Goal: Task Accomplishment & Management: Manage account settings

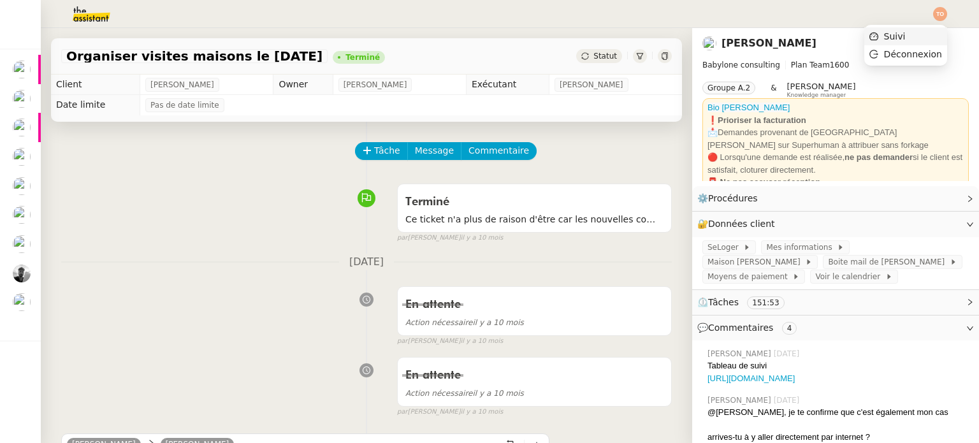
click at [930, 30] on li "Suivi" at bounding box center [905, 36] width 83 height 18
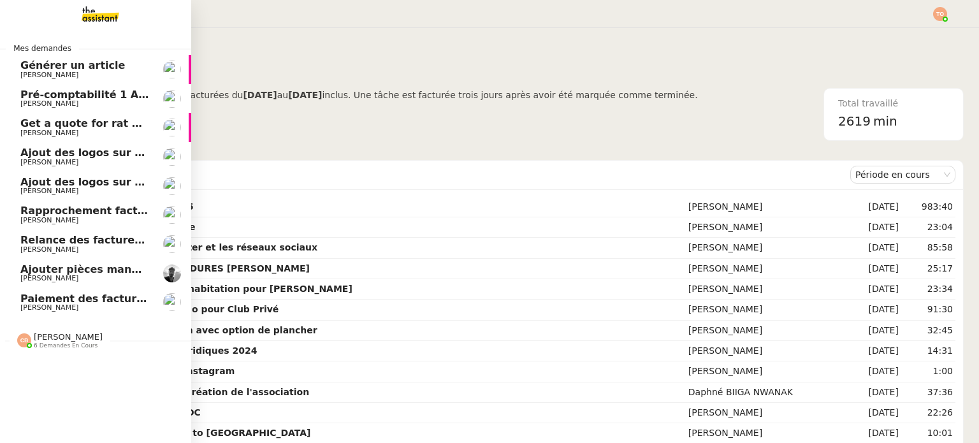
click at [88, 349] on span "6 demandes en cours" at bounding box center [66, 345] width 64 height 7
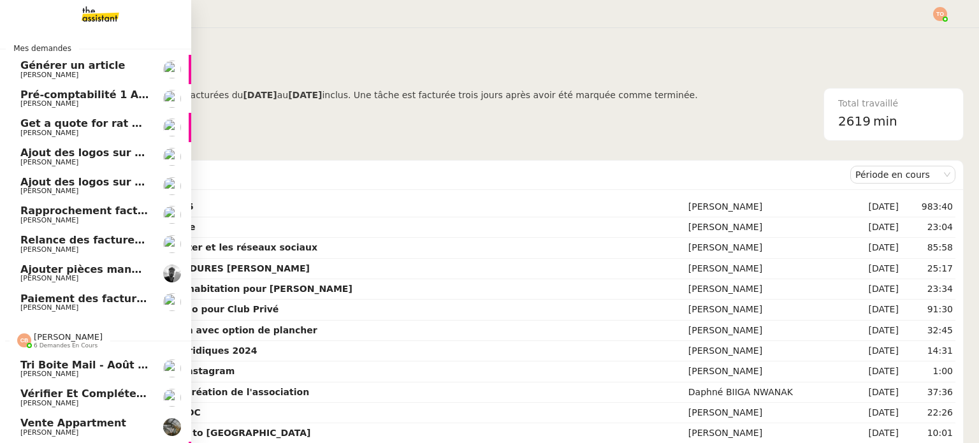
scroll to position [92, 0]
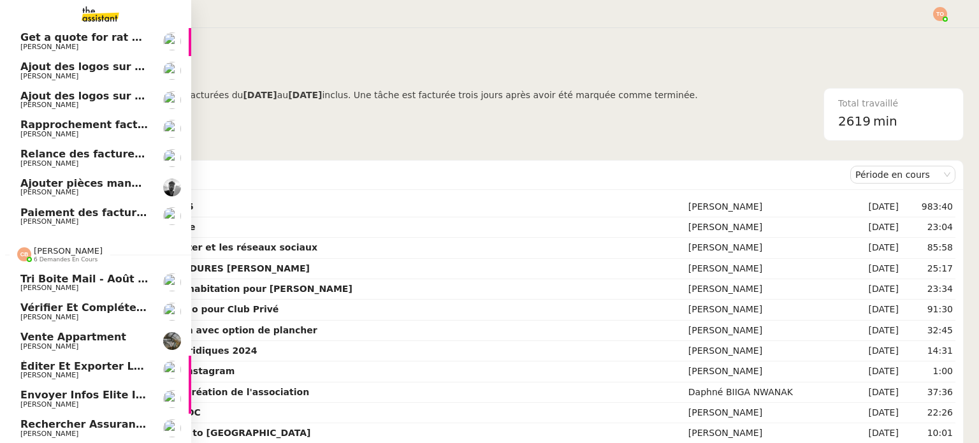
click at [95, 275] on span "Tri boite mail - août 2025" at bounding box center [93, 279] width 146 height 12
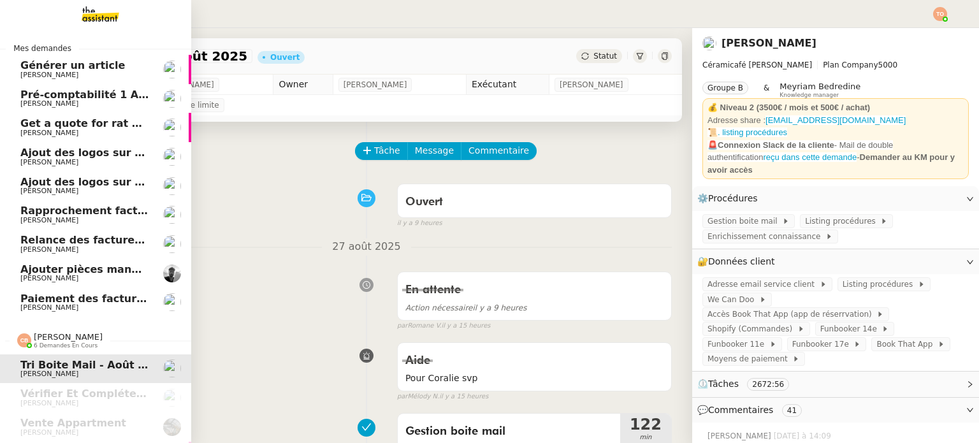
click at [120, 64] on span "Générer un article" at bounding box center [84, 65] width 129 height 11
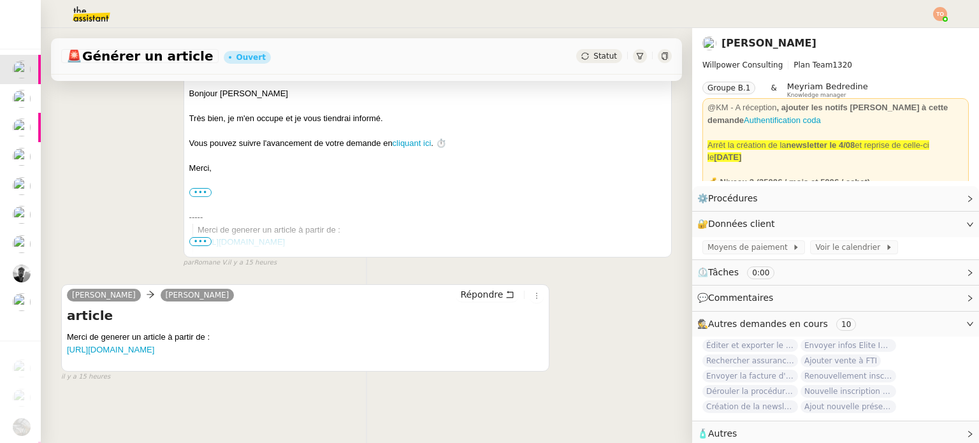
scroll to position [242, 0]
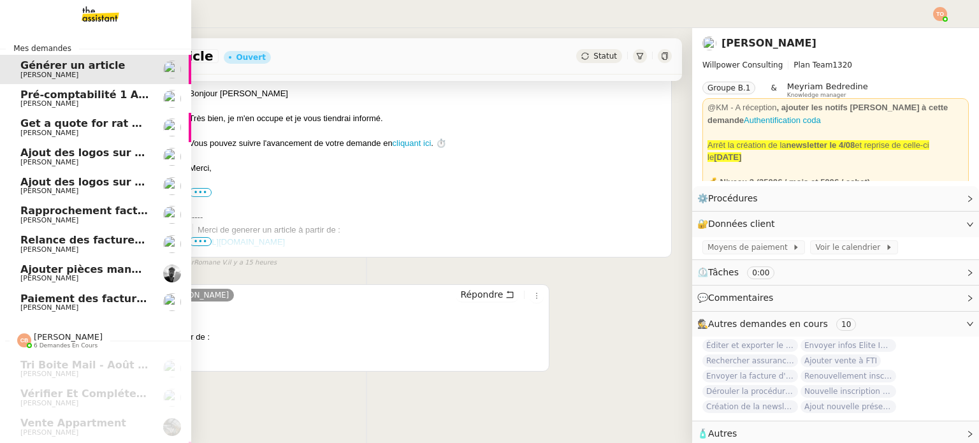
click at [83, 272] on span "Ajouter pièces manquantes dans le drive" at bounding box center [138, 269] width 236 height 12
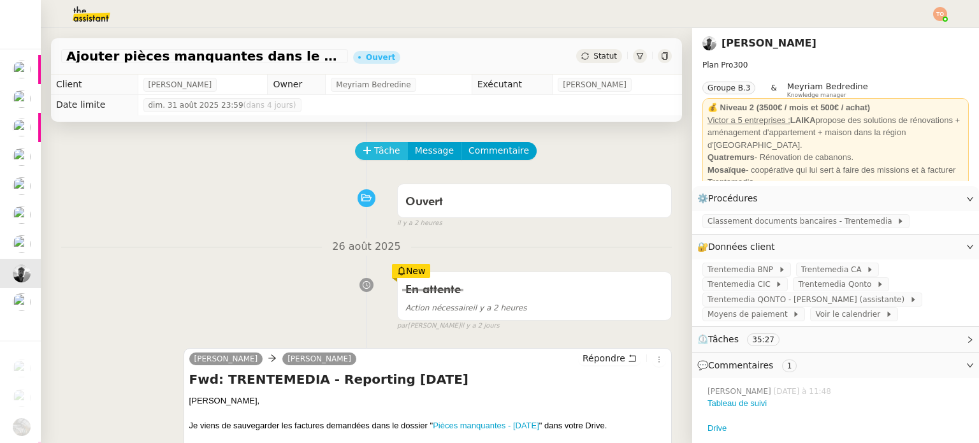
click at [363, 148] on icon at bounding box center [367, 150] width 9 height 9
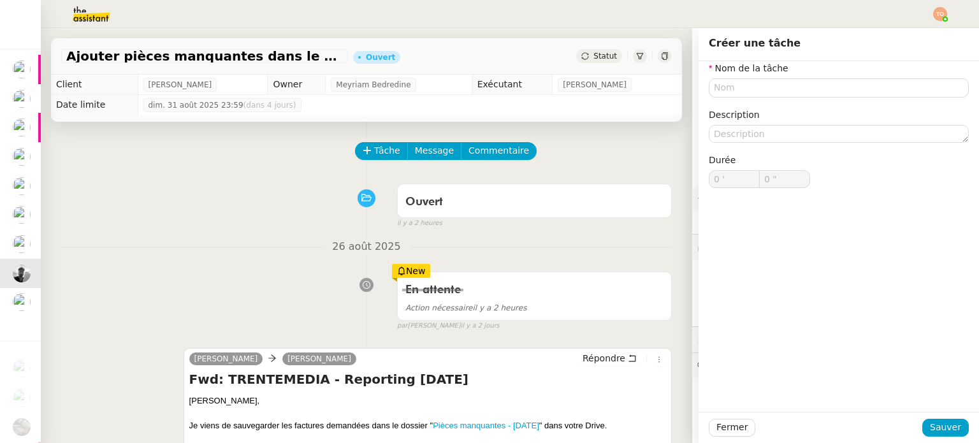
click at [790, 75] on nz-form-item "Nom de la tâche" at bounding box center [839, 79] width 260 height 36
click at [786, 83] on input "text" at bounding box center [839, 87] width 260 height 18
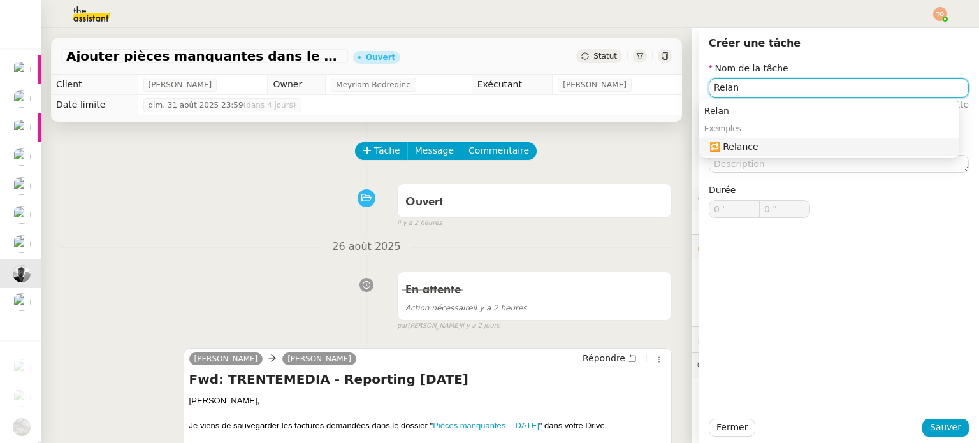
click at [795, 154] on nz-auto-option "🔁 Relance" at bounding box center [829, 147] width 260 height 18
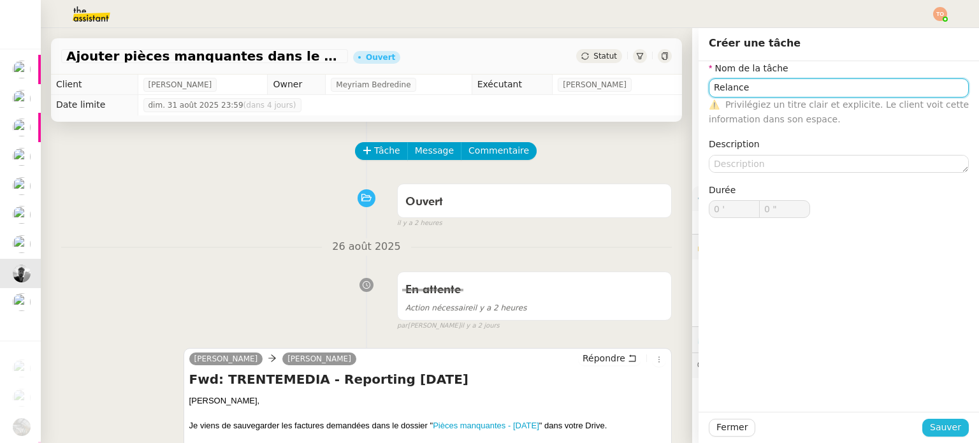
type input "Relance"
click at [930, 421] on span "Sauver" at bounding box center [945, 427] width 31 height 15
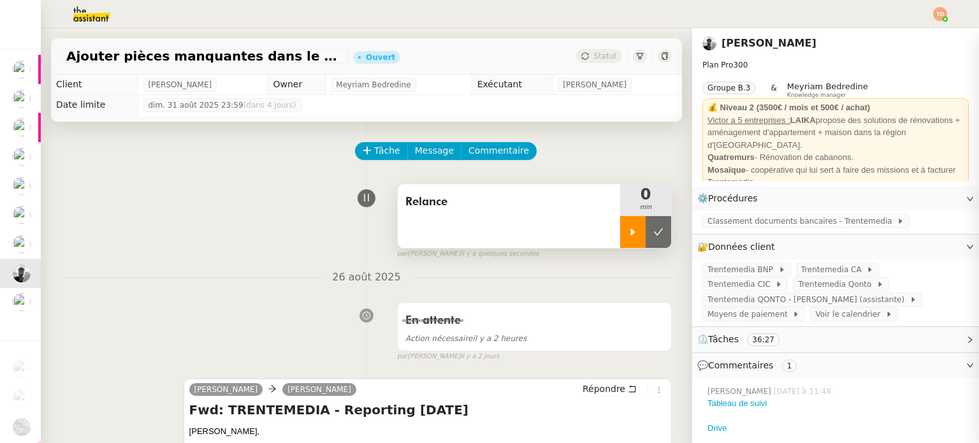
click at [628, 229] on icon at bounding box center [633, 232] width 10 height 10
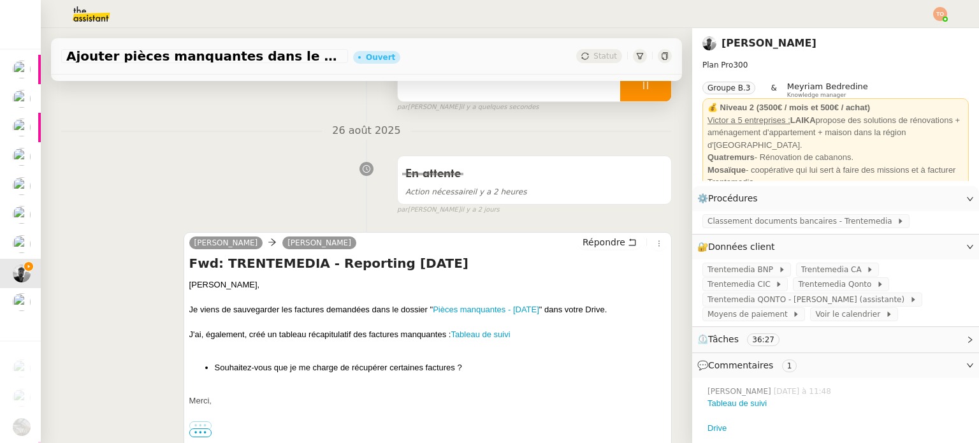
scroll to position [191, 0]
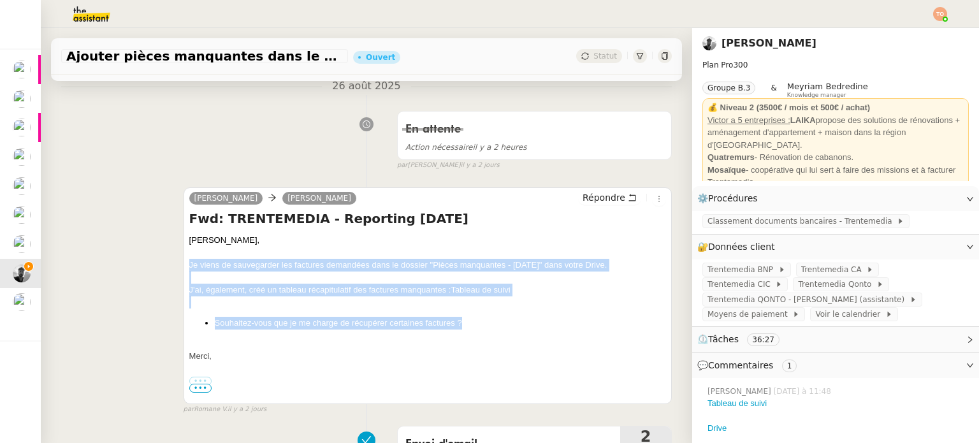
drag, startPoint x: 483, startPoint y: 328, endPoint x: 166, endPoint y: 268, distance: 323.0
click at [166, 268] on div "[PERSON_NAME] Fwd: TRENTEMEDIA - Reporting [DATE] [PERSON_NAME], Je viens de sa…" at bounding box center [366, 295] width 611 height 239
copy div "Je viens de sauvegarder les factures demandées dans le dossier " Pièces manquan…"
click at [609, 194] on button "Répondre" at bounding box center [609, 198] width 63 height 14
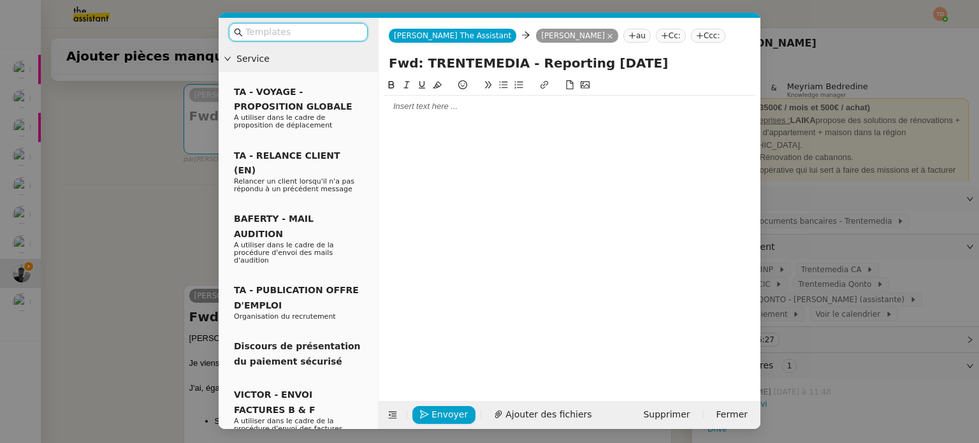
click at [289, 33] on input "text" at bounding box center [302, 32] width 115 height 15
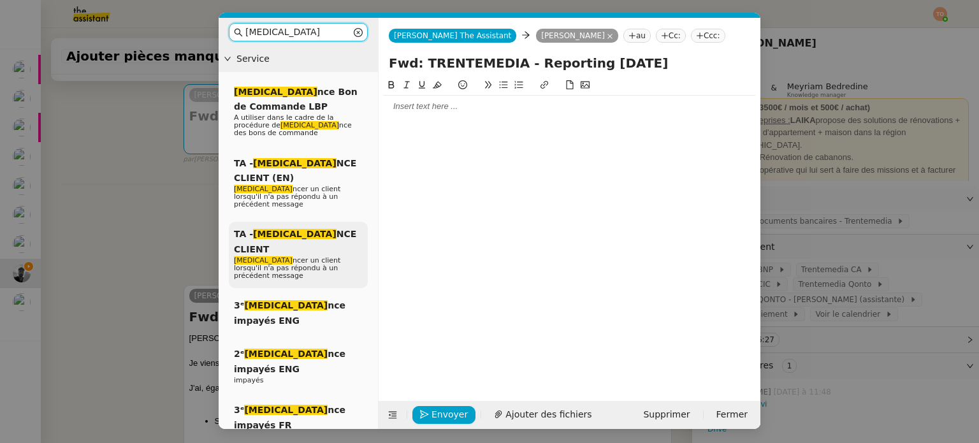
type input "[MEDICAL_DATA]"
click at [286, 256] on span "[MEDICAL_DATA] ncer un client lorsqu'il n'a pas répondu à un précédent message" at bounding box center [287, 268] width 106 height 24
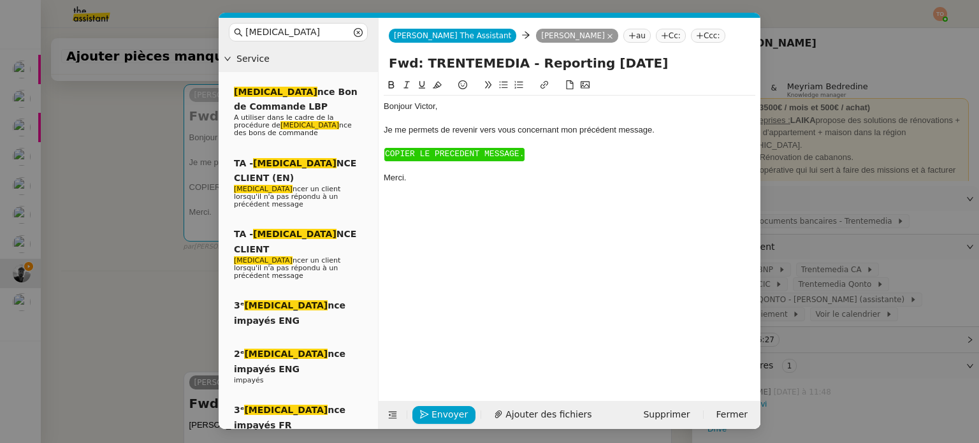
click at [421, 147] on div at bounding box center [570, 141] width 372 height 11
click at [421, 152] on span "COPIER LE PRECEDENT MESSAGE." at bounding box center [454, 154] width 139 height 10
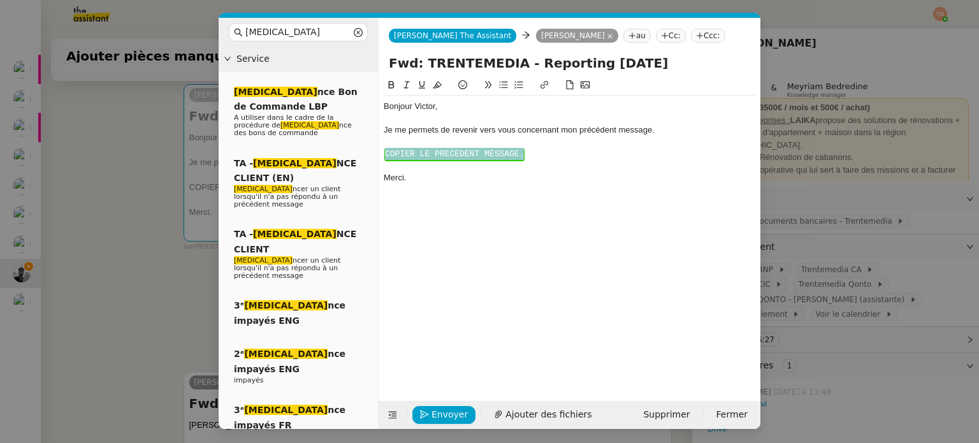
click at [421, 152] on span "COPIER LE PRECEDENT MESSAGE." at bounding box center [454, 154] width 139 height 10
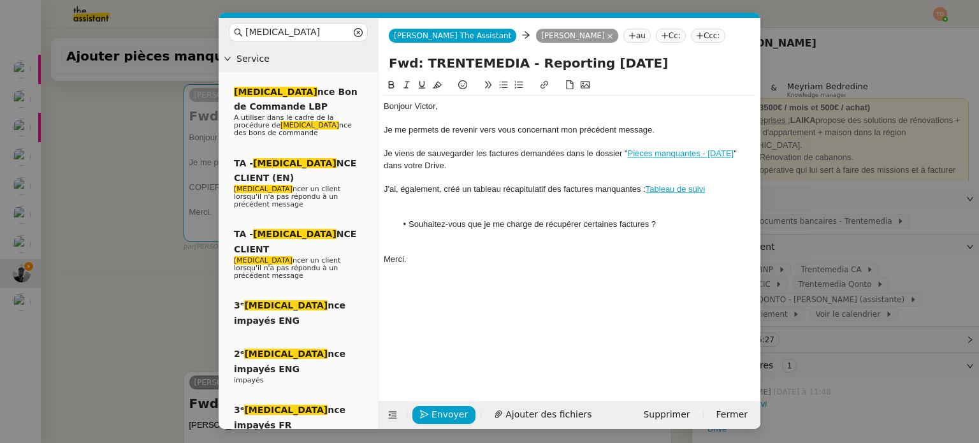
scroll to position [0, 0]
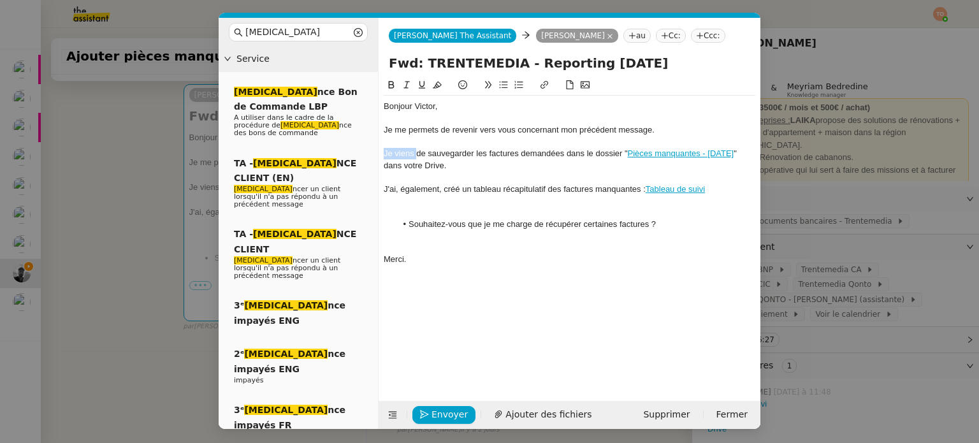
drag, startPoint x: 416, startPoint y: 154, endPoint x: 375, endPoint y: 153, distance: 41.4
click at [375, 153] on nz-layout "[MEDICAL_DATA] Service [MEDICAL_DATA] nce Bon de Commande LBP A utiliser dans l…" at bounding box center [490, 223] width 542 height 411
click at [431, 159] on div "J'ai savegardé les factures demandées dans le dossier " Pièces manquantes - [DA…" at bounding box center [570, 160] width 372 height 24
click at [405, 155] on div "J'ai savegardé les factures demandées dans le dossier " Pièces manquantes - [DA…" at bounding box center [570, 160] width 372 height 24
click at [0, 0] on lt-span "sa u vegardé" at bounding box center [0, 0] width 0 height 0
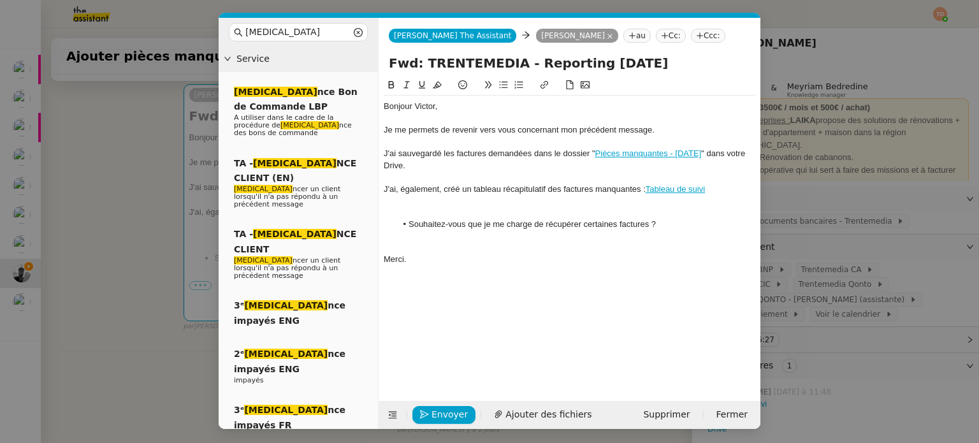
click at [464, 210] on div at bounding box center [570, 211] width 372 height 11
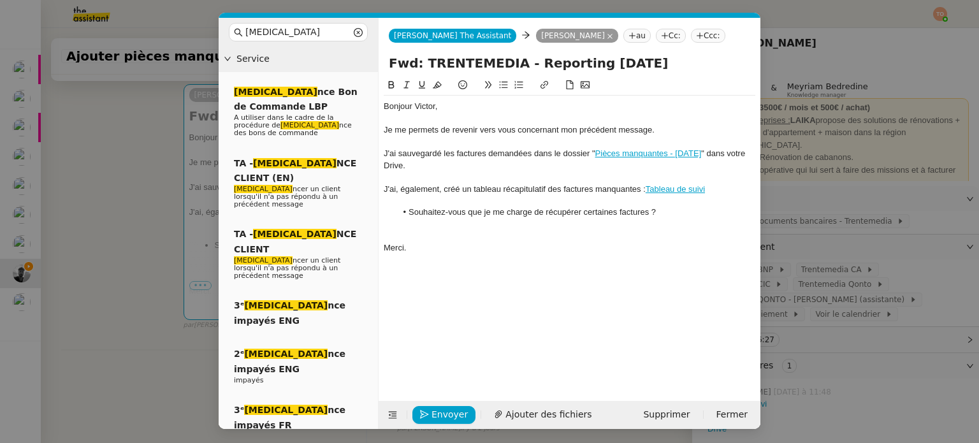
click at [542, 229] on div at bounding box center [570, 224] width 372 height 11
click at [664, 192] on link "Tableau de suivi" at bounding box center [675, 189] width 59 height 10
click at [660, 211] on link "[URL][DOMAIN_NAME]" at bounding box center [645, 211] width 87 height 17
click at [447, 412] on span "Envoyer" at bounding box center [449, 414] width 36 height 15
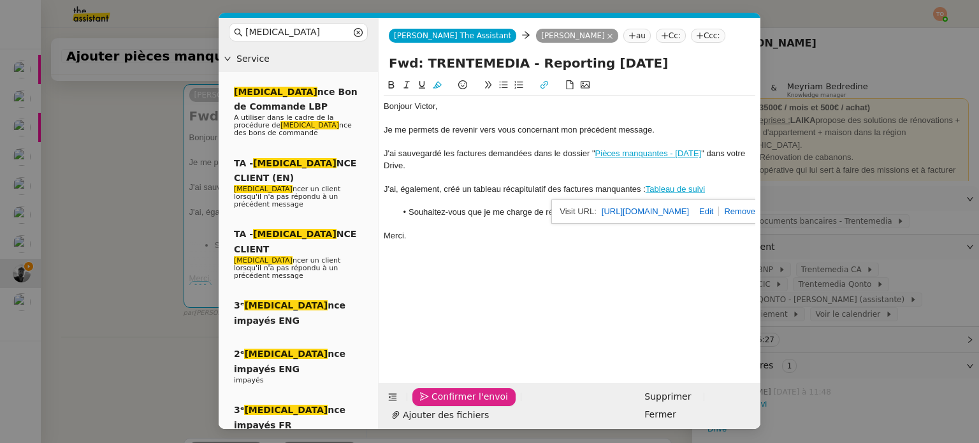
click at [447, 404] on span "Confirmer l'envoi" at bounding box center [469, 396] width 76 height 15
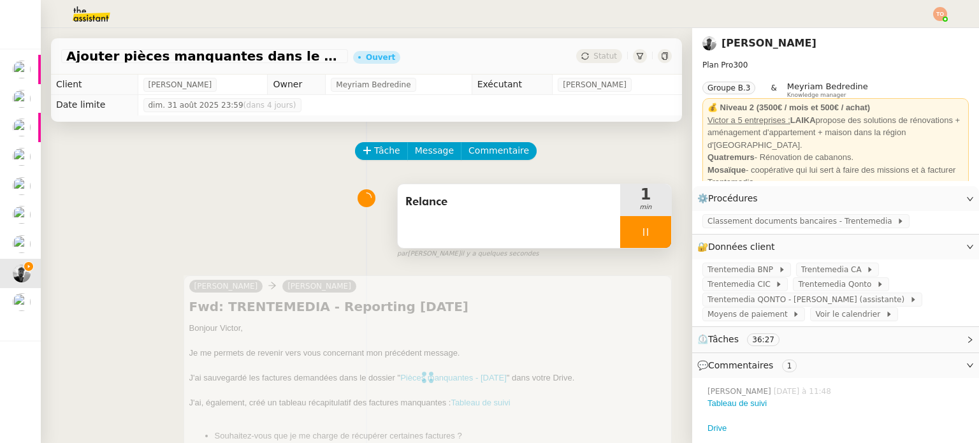
click at [640, 231] on div at bounding box center [645, 232] width 51 height 32
click at [654, 231] on icon at bounding box center [659, 231] width 10 height 7
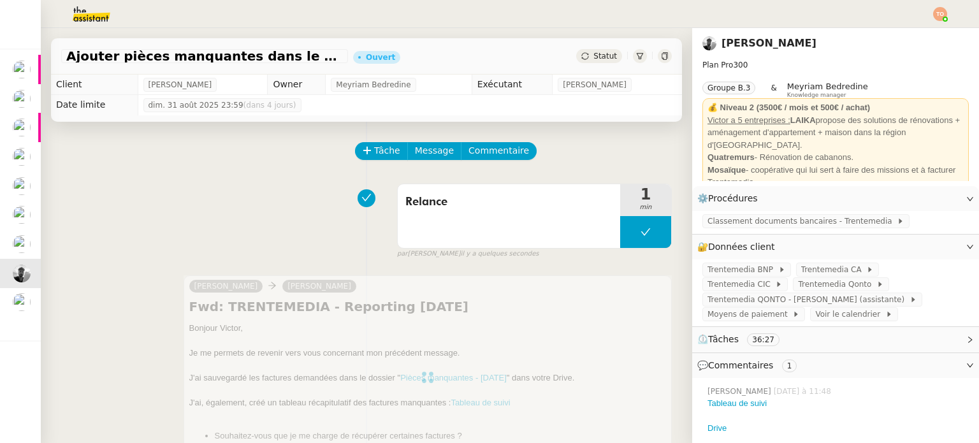
click at [593, 55] on span "Statut" at bounding box center [605, 56] width 24 height 9
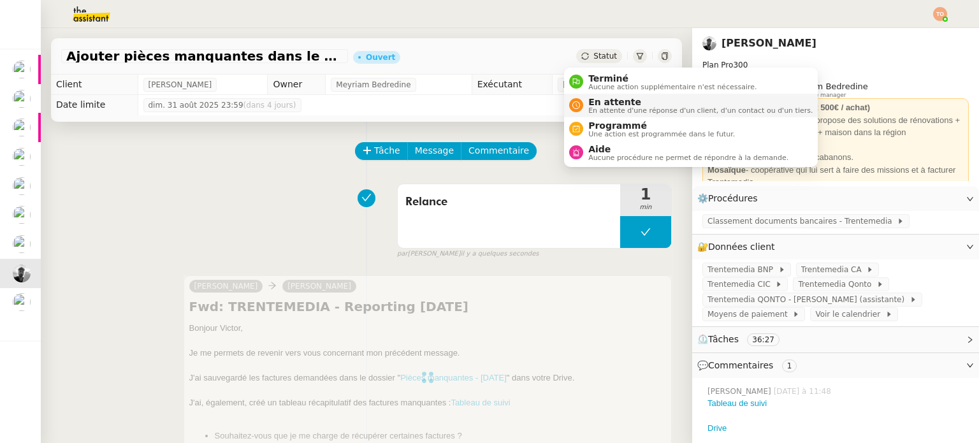
click at [609, 103] on span "En attente" at bounding box center [700, 102] width 224 height 10
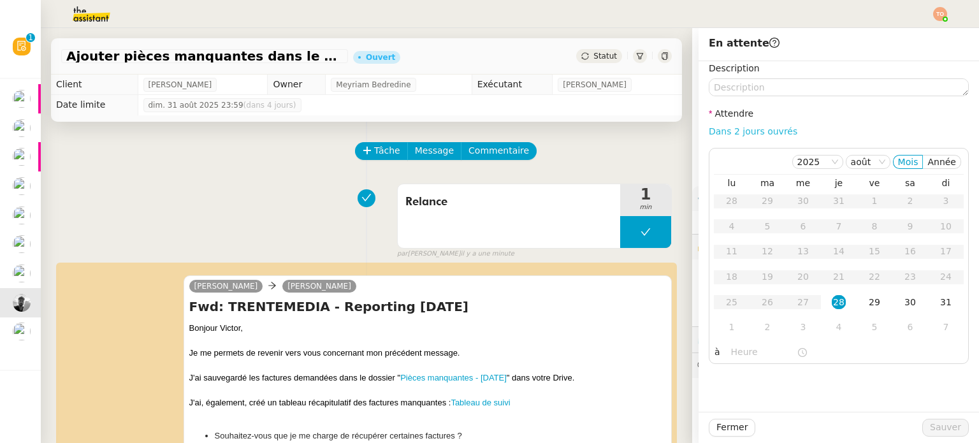
click at [746, 131] on link "Dans 2 jours ouvrés" at bounding box center [753, 131] width 89 height 10
type input "07:00"
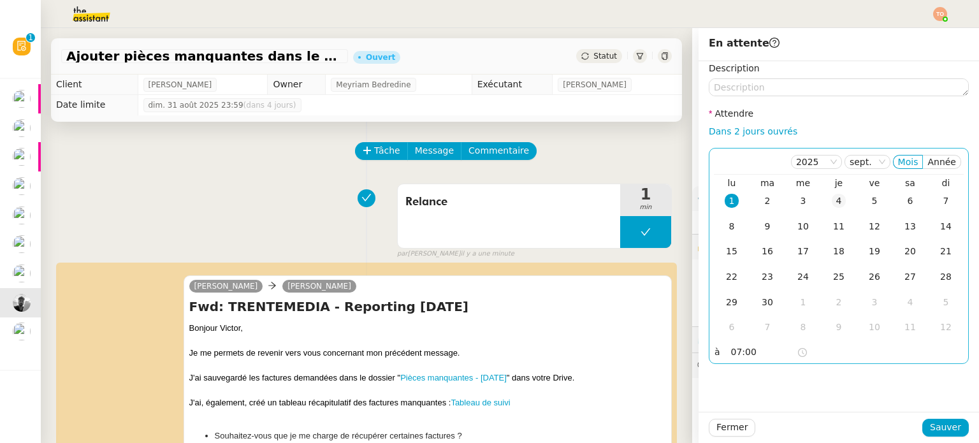
click at [836, 201] on td "4" at bounding box center [839, 201] width 36 height 25
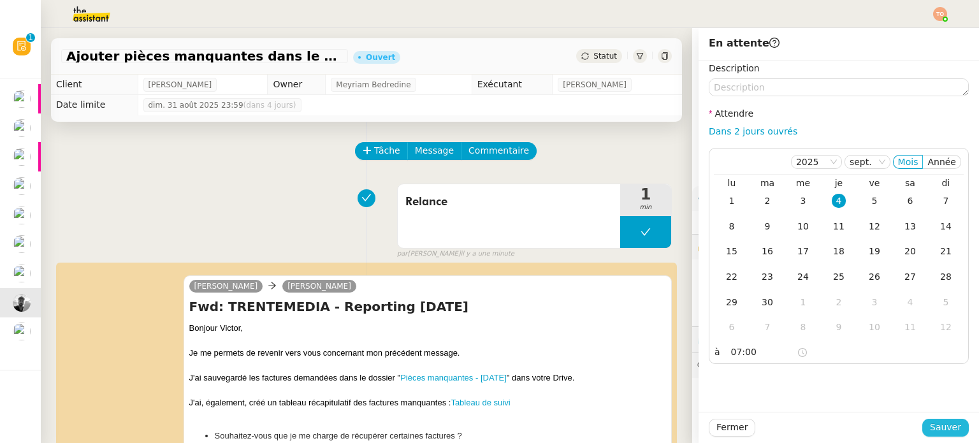
click at [940, 428] on span "Sauver" at bounding box center [945, 427] width 31 height 15
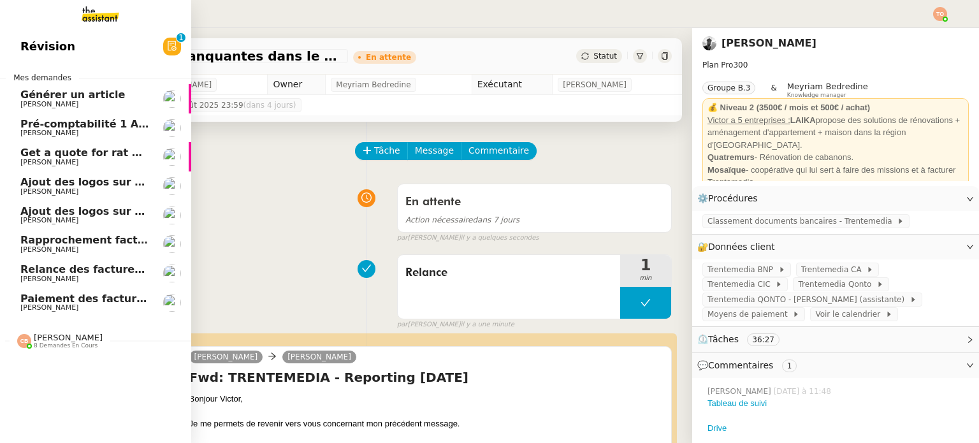
click at [56, 251] on span "[PERSON_NAME]" at bounding box center [84, 250] width 129 height 8
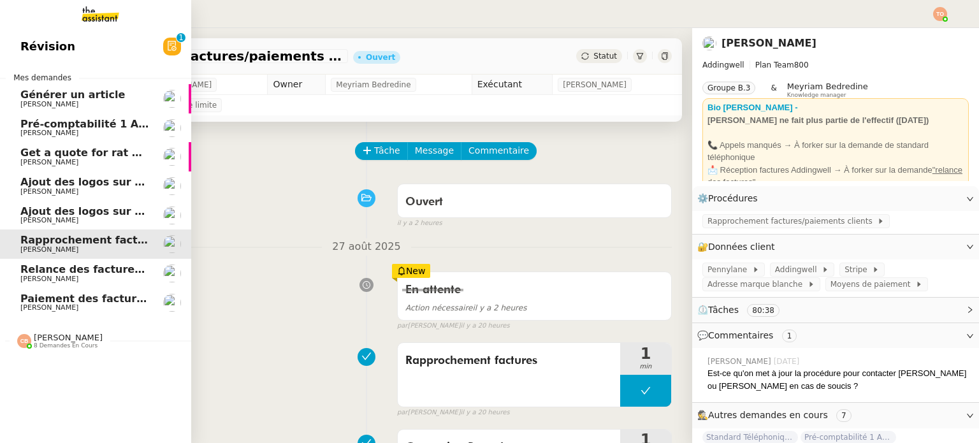
click at [33, 210] on span "Ajout des logos sur Canva- Septembre 2025" at bounding box center [146, 211] width 252 height 12
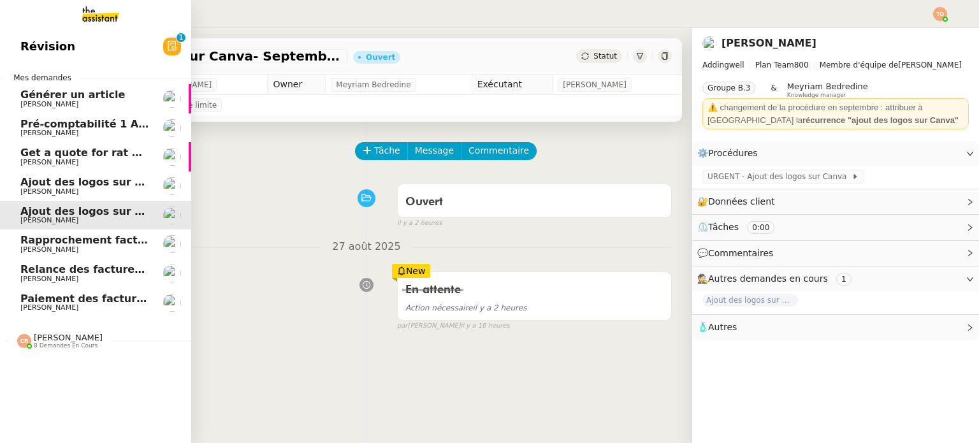
click at [55, 183] on span "Ajout des logos sur Canva- août 2025" at bounding box center [127, 182] width 215 height 12
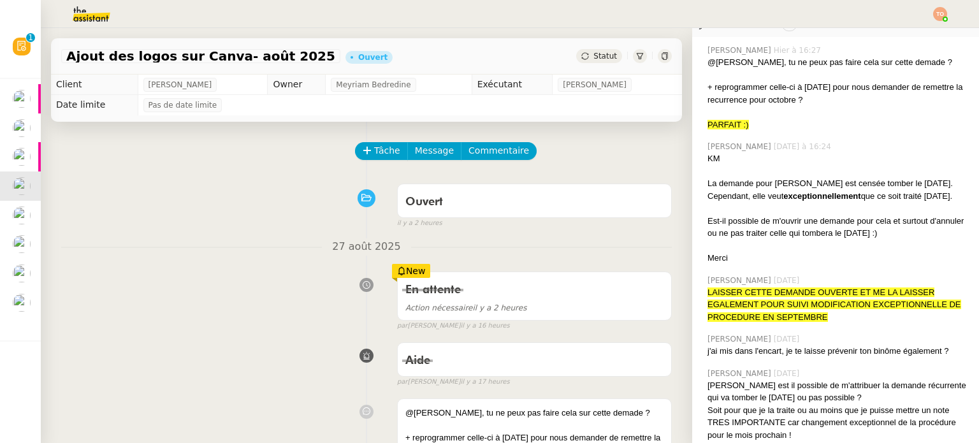
scroll to position [255, 0]
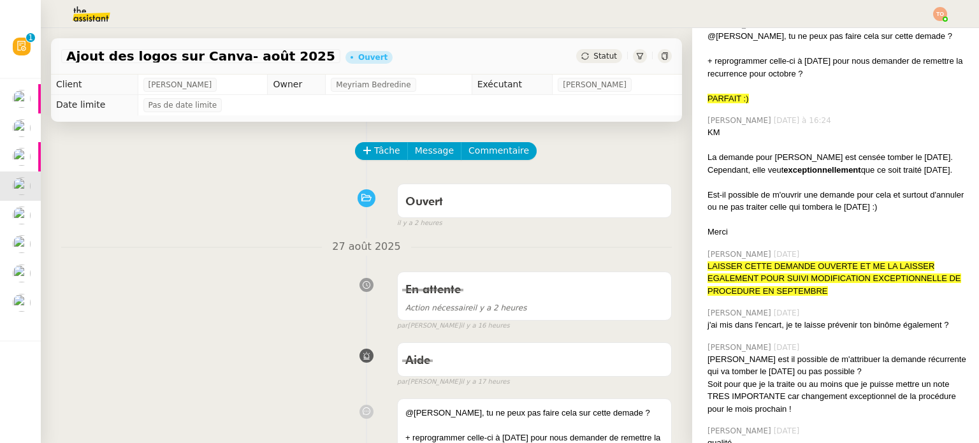
click at [593, 57] on span "Statut" at bounding box center [605, 56] width 24 height 9
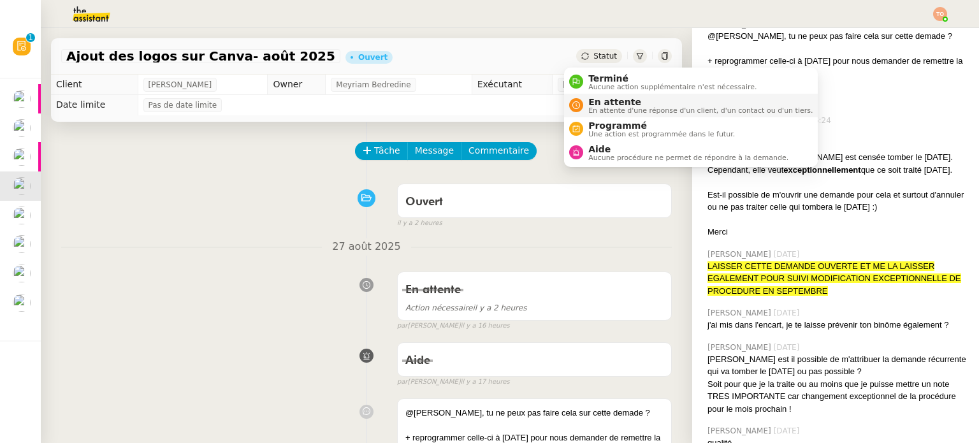
click at [608, 99] on span "En attente" at bounding box center [700, 102] width 224 height 10
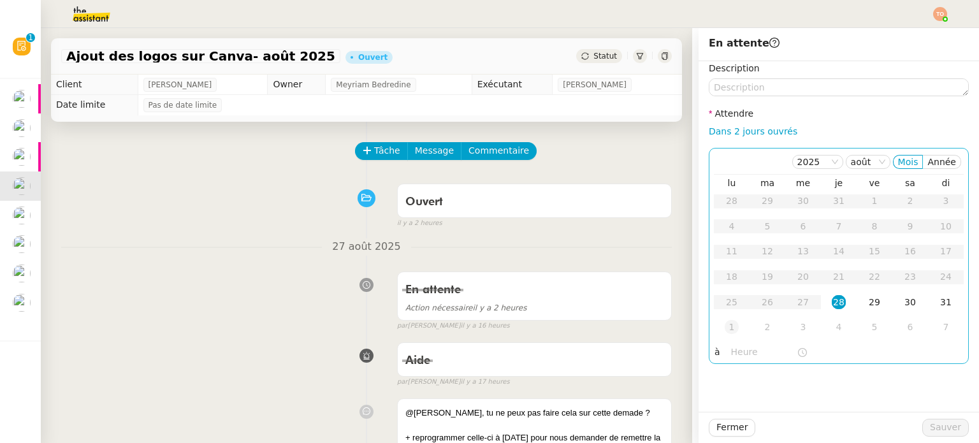
click at [726, 331] on div "1" at bounding box center [732, 327] width 14 height 14
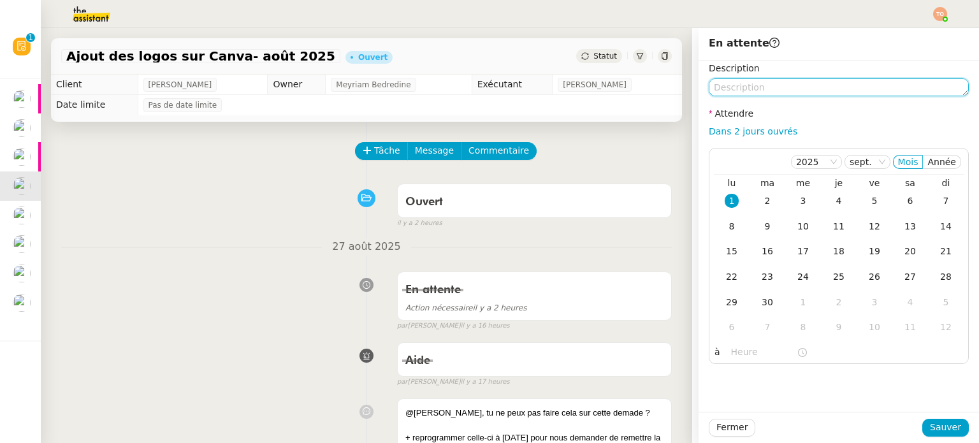
click at [800, 89] on textarea at bounding box center [839, 87] width 260 height 18
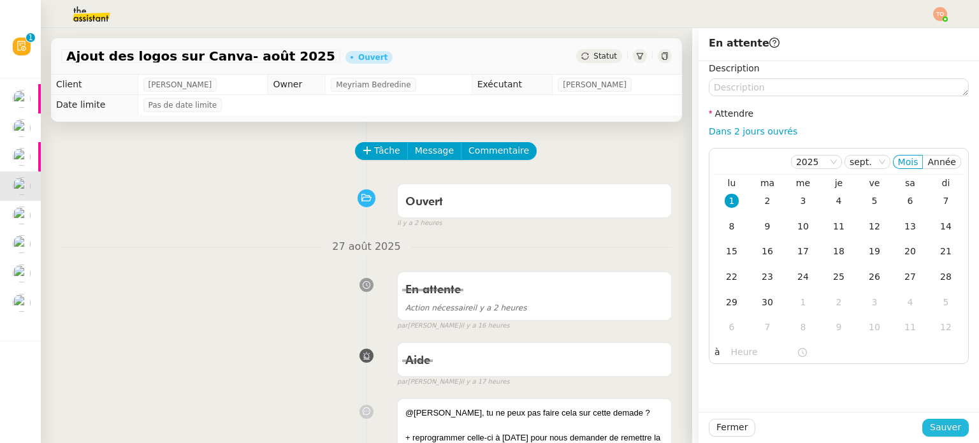
click at [937, 431] on span "Sauver" at bounding box center [945, 427] width 31 height 15
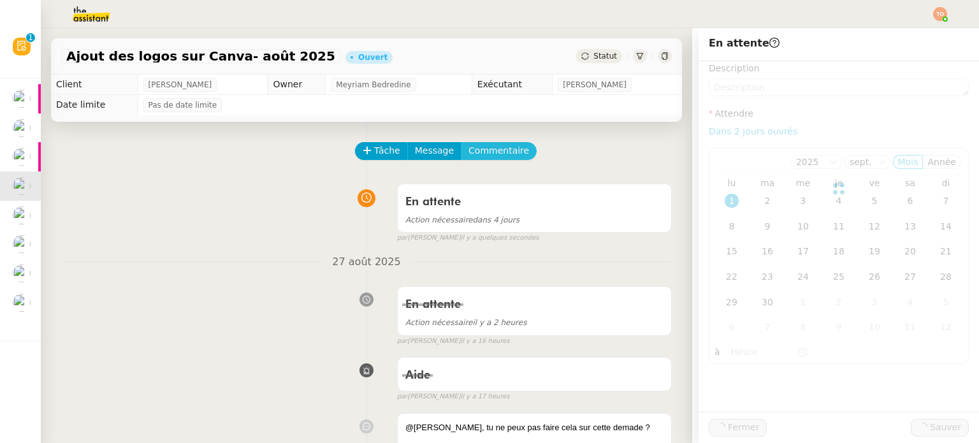
click at [500, 144] on button "Commentaire" at bounding box center [499, 151] width 76 height 18
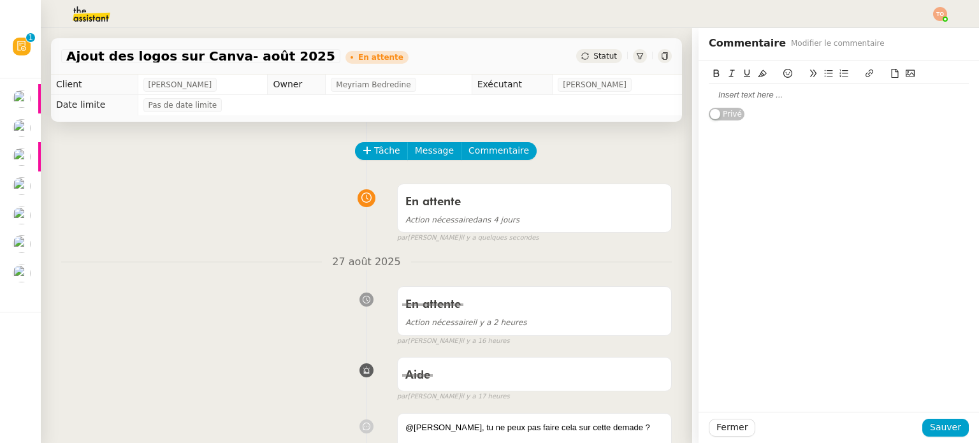
click at [755, 93] on div at bounding box center [839, 94] width 260 height 11
click at [932, 428] on span "Sauver" at bounding box center [945, 427] width 31 height 15
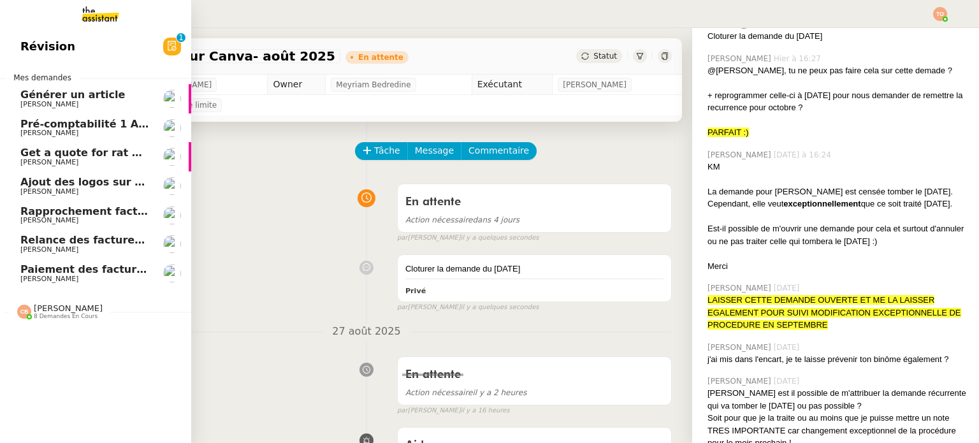
click at [76, 267] on span "Paiement des factures Deel - [DATE]" at bounding box center [124, 269] width 208 height 12
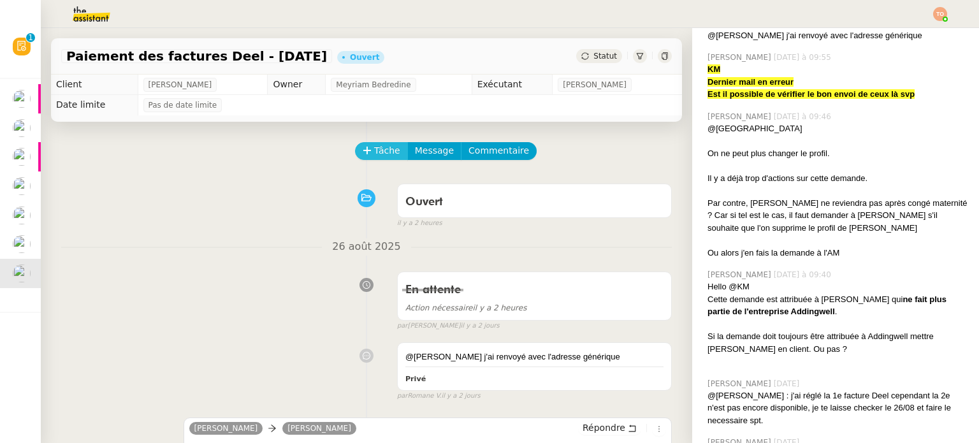
click at [374, 155] on span "Tâche" at bounding box center [387, 150] width 26 height 15
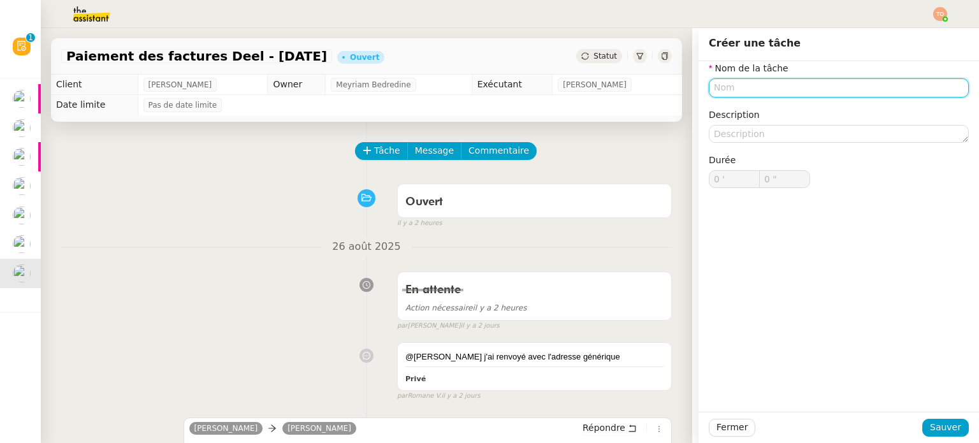
click at [795, 87] on input "text" at bounding box center [839, 87] width 260 height 18
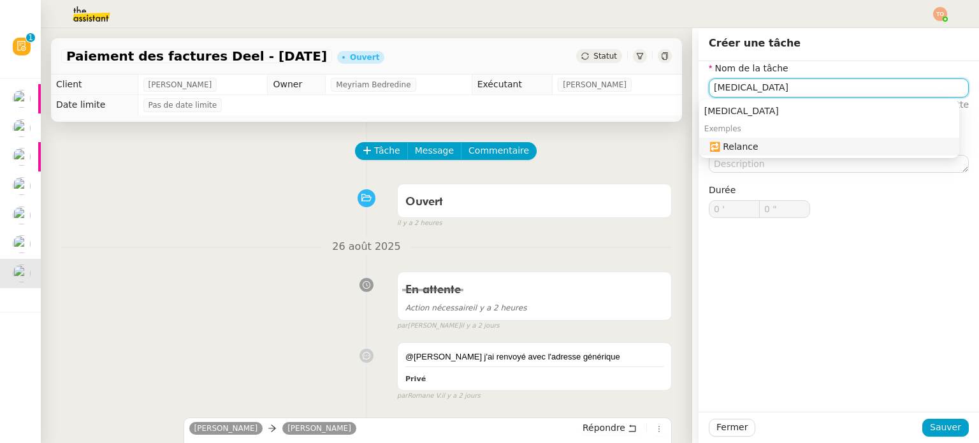
click at [798, 141] on div "🔁 Relance" at bounding box center [831, 146] width 245 height 11
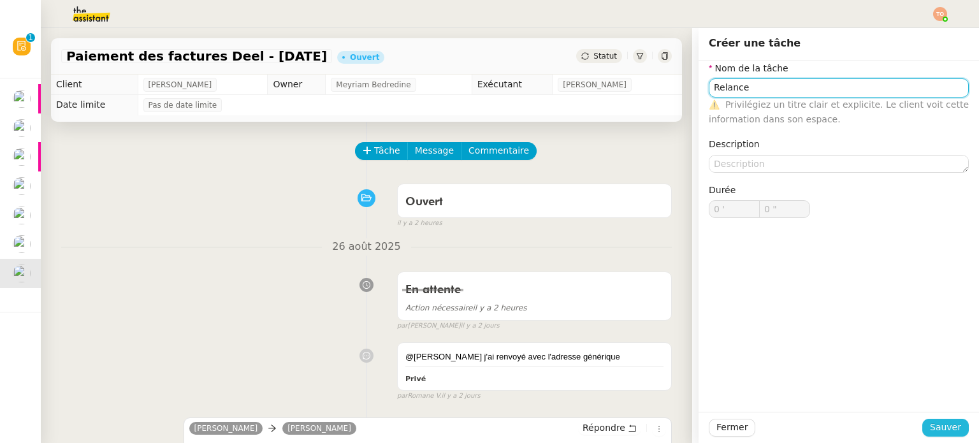
type input "Relance"
click at [936, 428] on span "Sauver" at bounding box center [945, 427] width 31 height 15
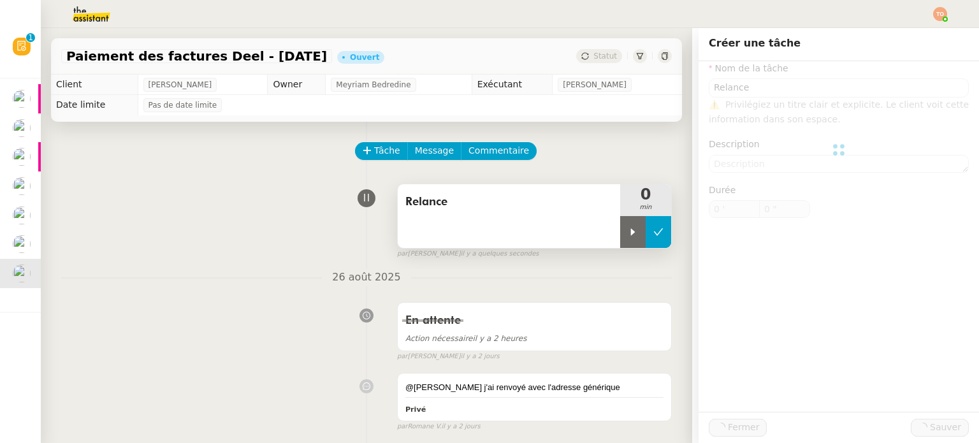
click at [646, 238] on button at bounding box center [658, 232] width 25 height 32
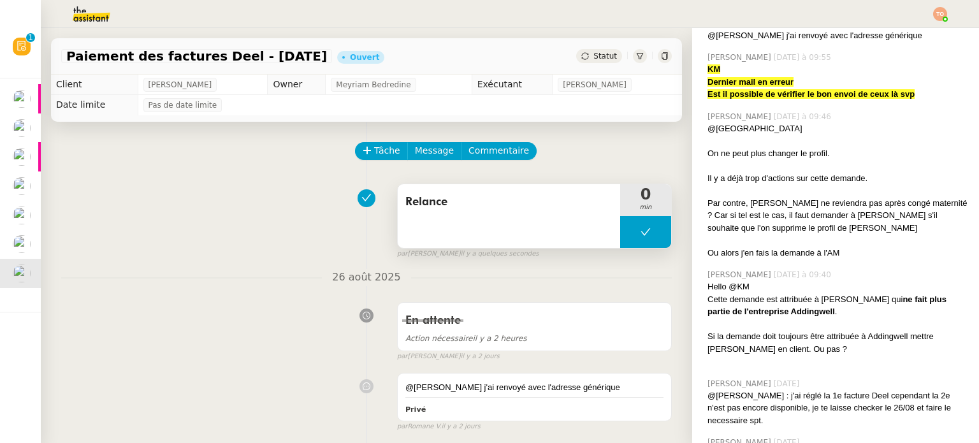
click at [621, 236] on button at bounding box center [645, 232] width 51 height 32
click at [628, 236] on icon at bounding box center [633, 232] width 10 height 10
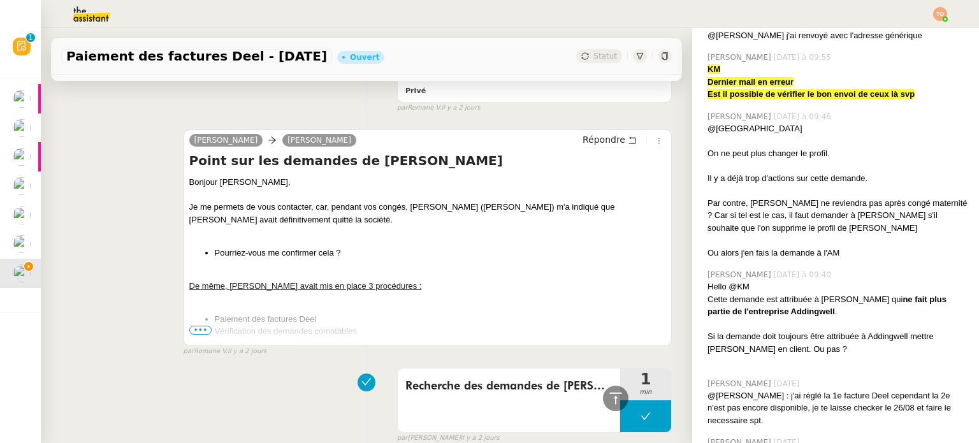
click at [194, 331] on span "•••" at bounding box center [200, 330] width 23 height 9
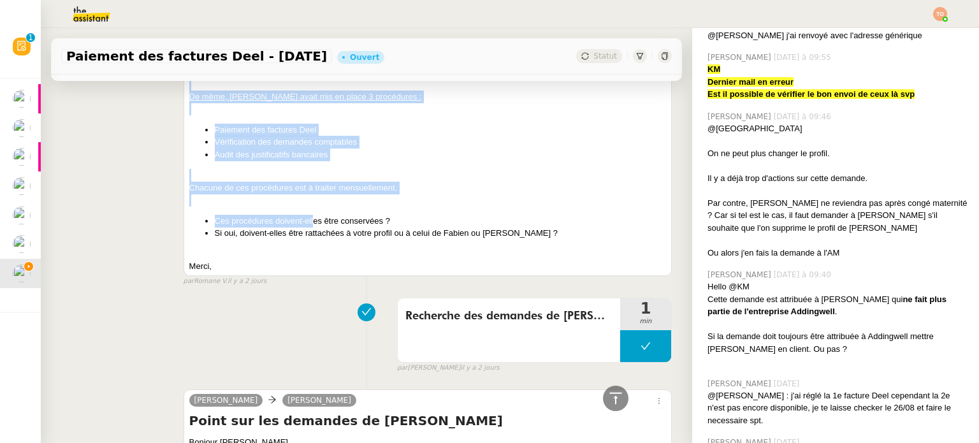
scroll to position [510, 0]
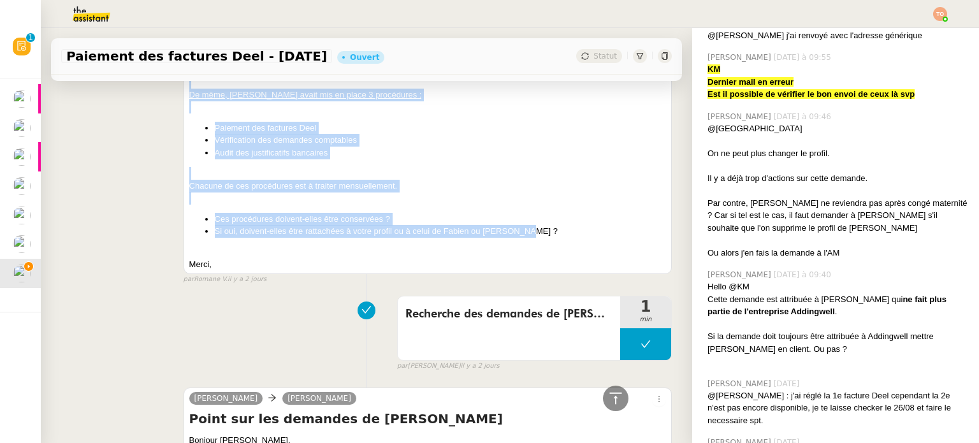
drag, startPoint x: 185, startPoint y: 208, endPoint x: 551, endPoint y: 229, distance: 367.0
click at [551, 229] on div "[PERSON_NAME] Répondre Point sur les demandes de [PERSON_NAME] Bonjour [PERSON_…" at bounding box center [428, 106] width 488 height 336
copy div "Je me permets de vous contacter, car, pendant vos congés, [PERSON_NAME] ([PERSO…"
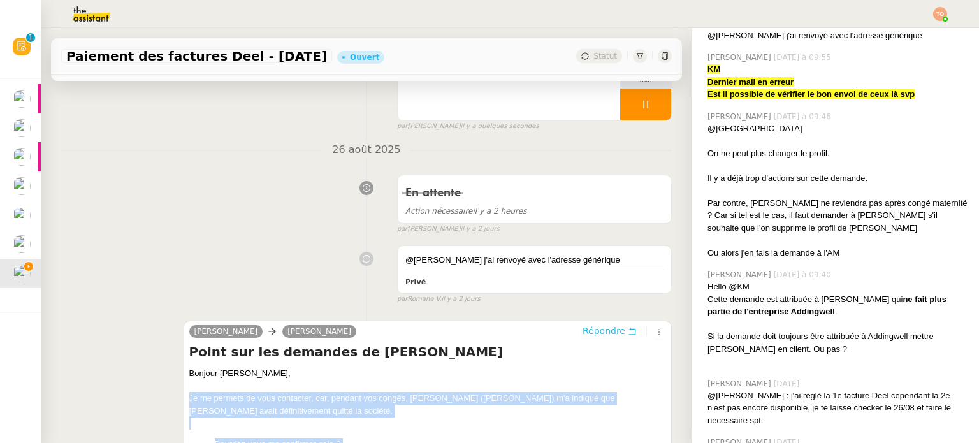
click at [629, 331] on icon at bounding box center [632, 331] width 7 height 7
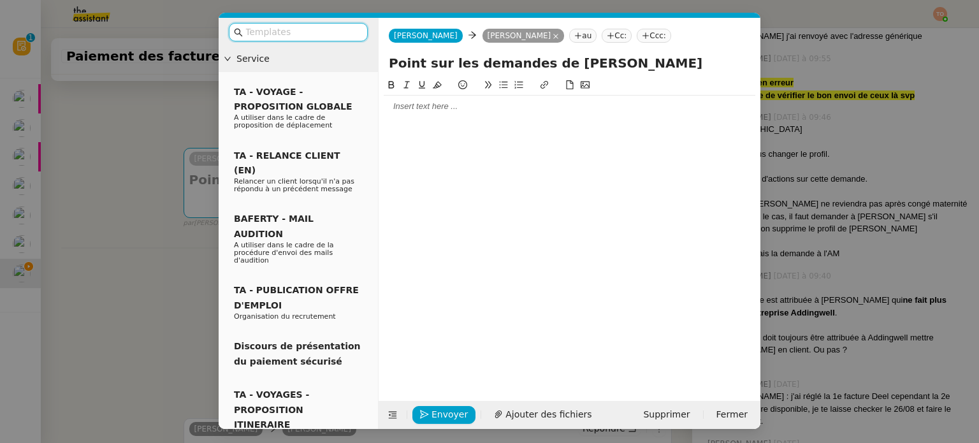
scroll to position [268, 0]
click at [316, 32] on input "text" at bounding box center [302, 32] width 115 height 15
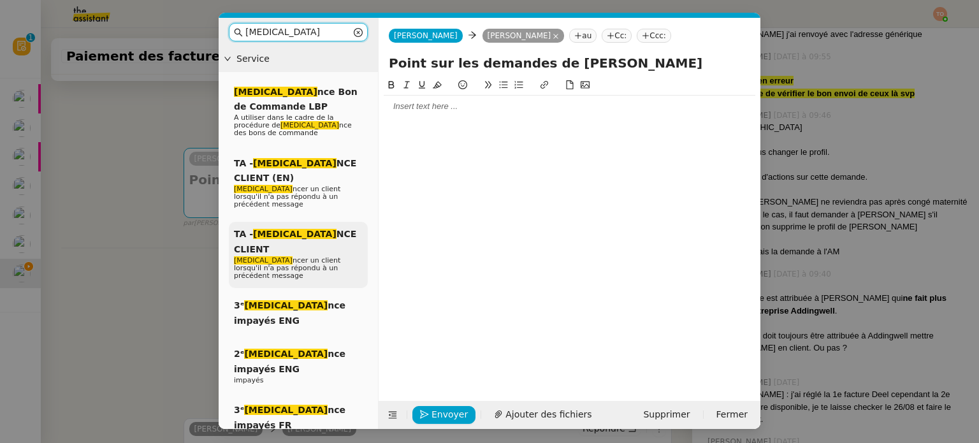
type input "[MEDICAL_DATA]"
click at [319, 229] on span "TA - [MEDICAL_DATA] NCE CLIENT" at bounding box center [295, 241] width 122 height 25
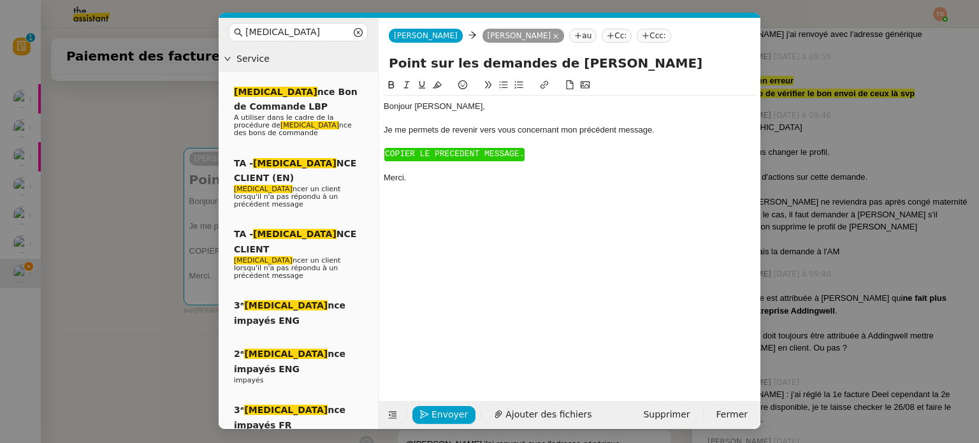
click at [432, 110] on div "Bonjour ﻿[PERSON_NAME]﻿," at bounding box center [570, 106] width 372 height 11
click at [437, 160] on span "﻿ COPIER LE PRECEDENT MESSAGE. ﻿" at bounding box center [454, 154] width 140 height 13
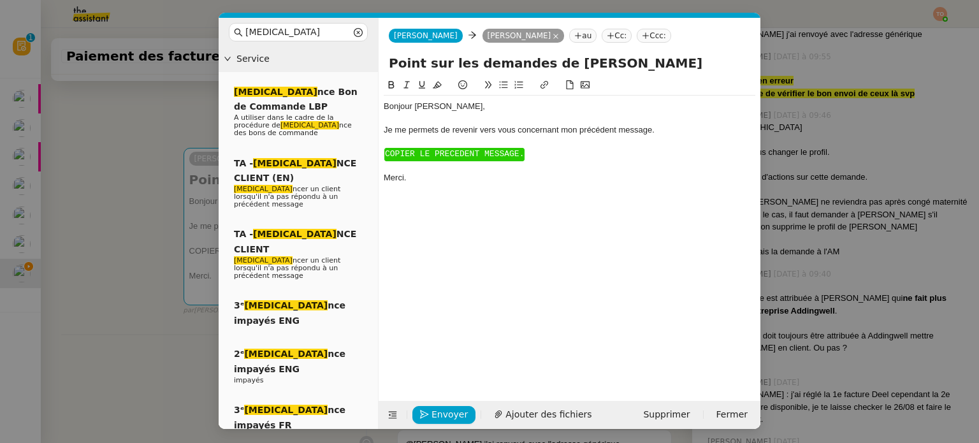
scroll to position [0, 0]
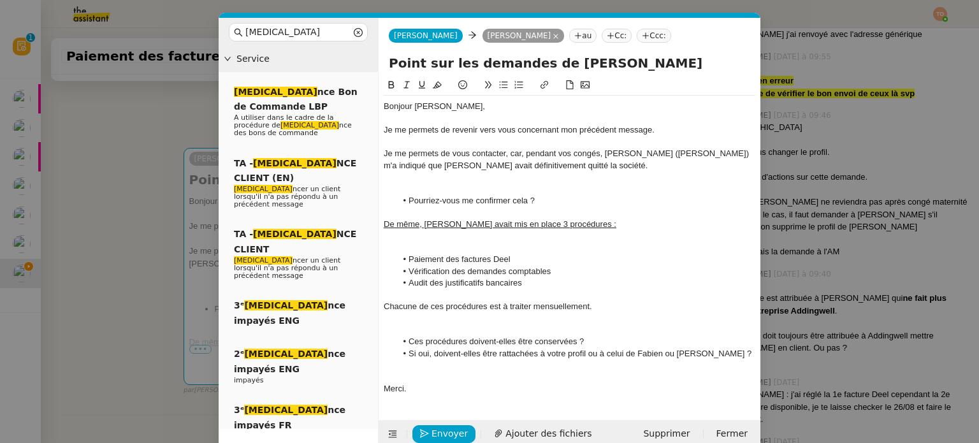
click at [487, 185] on div at bounding box center [570, 189] width 372 height 11
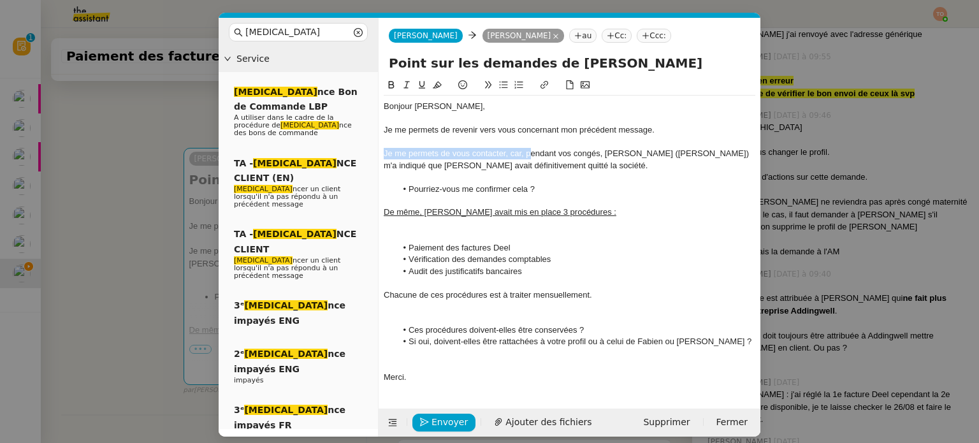
drag, startPoint x: 529, startPoint y: 156, endPoint x: 382, endPoint y: 150, distance: 147.3
click at [382, 150] on nz-spin "Bonjour ﻿[PERSON_NAME], Je me permets de revenir vers vous concernant mon précé…" at bounding box center [570, 235] width 382 height 315
click at [437, 219] on div at bounding box center [570, 224] width 372 height 11
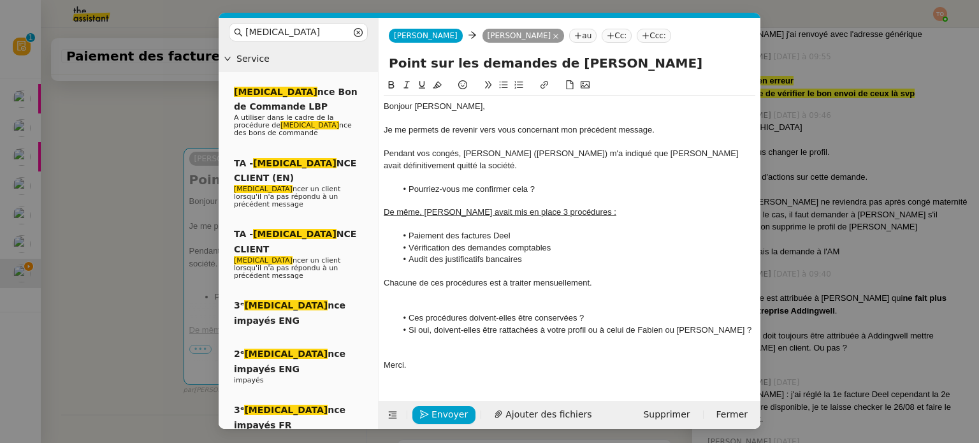
click at [497, 301] on div at bounding box center [570, 306] width 372 height 11
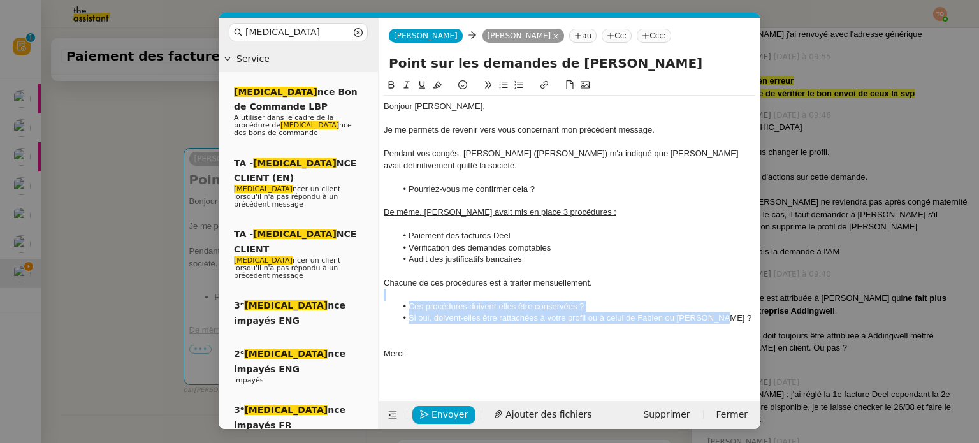
drag, startPoint x: 719, startPoint y: 305, endPoint x: 401, endPoint y: 280, distance: 319.0
click at [401, 280] on div "Bonjour ﻿[PERSON_NAME], Je me permets de revenir vers vous concernant mon précé…" at bounding box center [570, 230] width 372 height 269
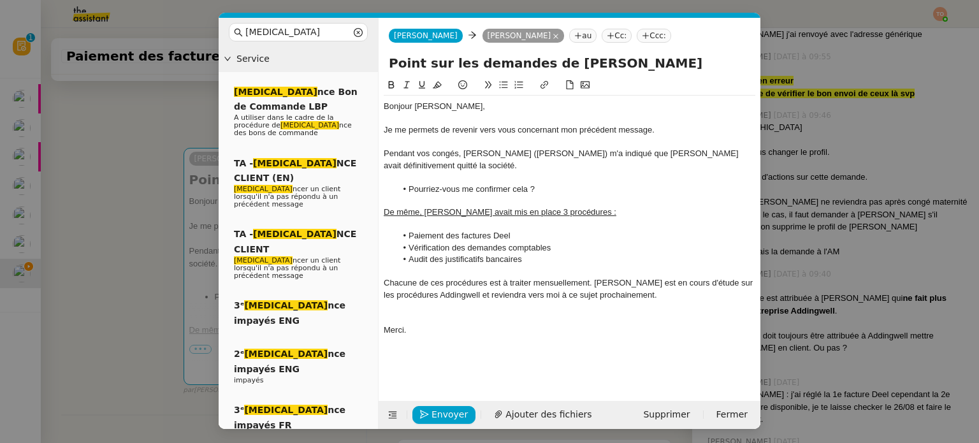
click at [488, 312] on div at bounding box center [570, 317] width 372 height 11
click at [595, 277] on div "Chacune de ces procédures est à traiter mensuellement. [PERSON_NAME] est en cou…" at bounding box center [570, 289] width 372 height 24
click at [138, 233] on nz-modal-container "[MEDICAL_DATA] Service [MEDICAL_DATA] nce Bon de Commande LBP A utiliser dans l…" at bounding box center [489, 221] width 979 height 443
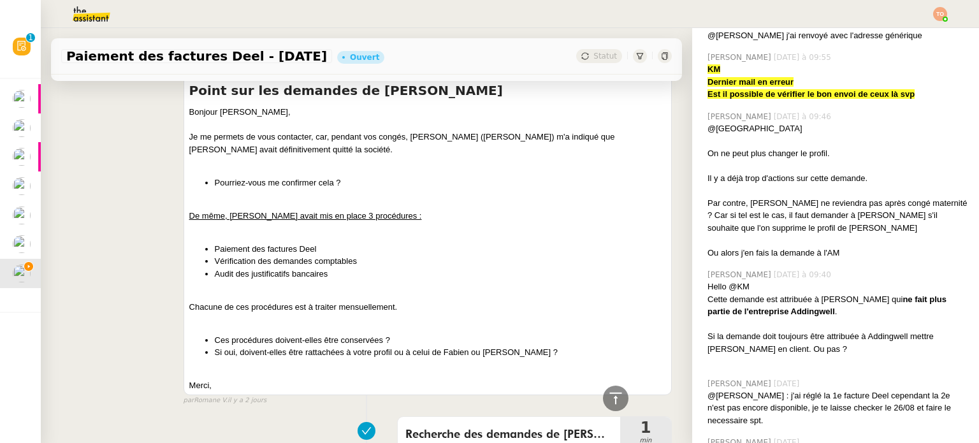
scroll to position [683, 0]
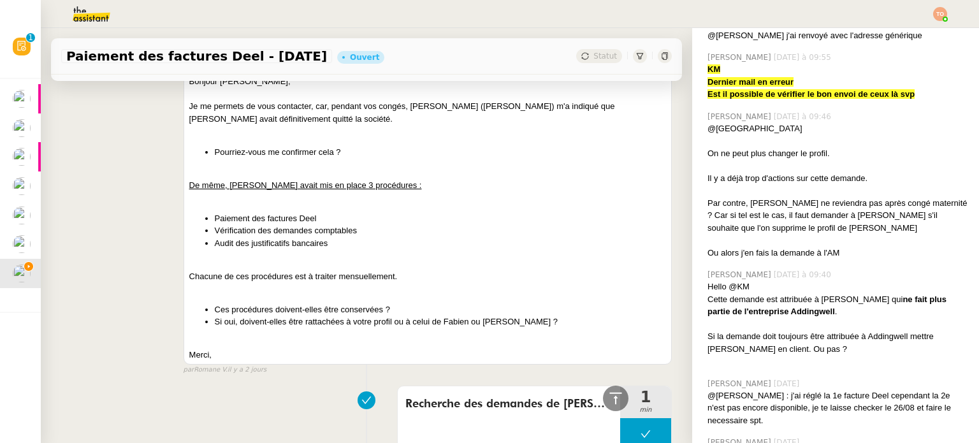
click at [401, 322] on li "Si oui, doivent-elles être rattachées à votre profil ou à celui de Fabien ou [P…" at bounding box center [440, 321] width 451 height 13
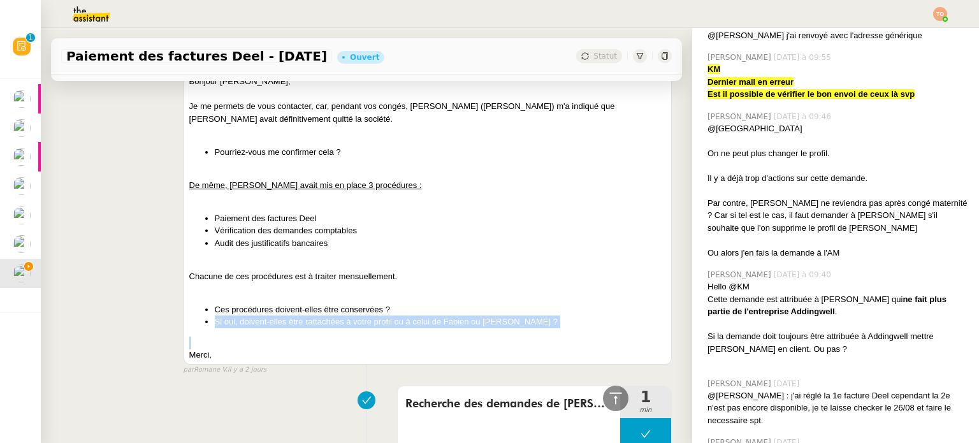
click at [401, 322] on li "Si oui, doivent-elles être rattachées à votre profil ou à celui de Fabien ou [P…" at bounding box center [440, 321] width 451 height 13
copy li "Si oui, doivent-elles être rattachées à votre profil ou à celui de Fabien ou [P…"
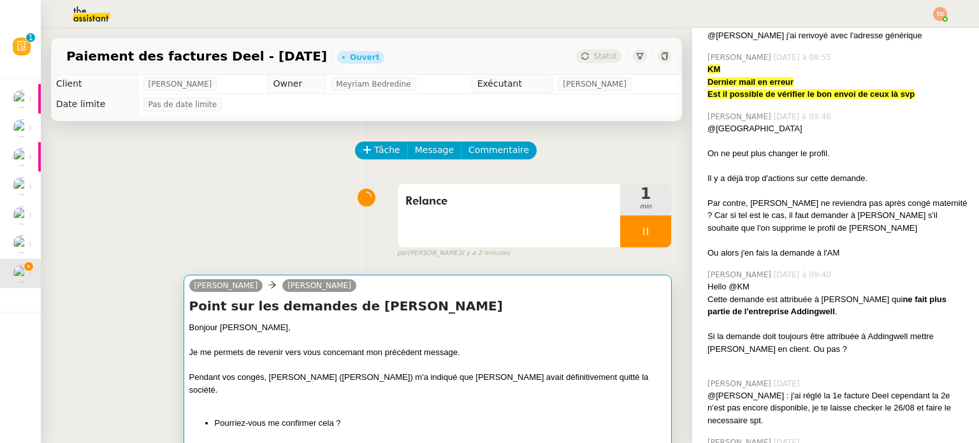
scroll to position [0, 0]
click at [469, 322] on div "Point sur les demandes de [PERSON_NAME] Bonjour ﻿[PERSON_NAME], Je me permets d…" at bounding box center [427, 393] width 477 height 191
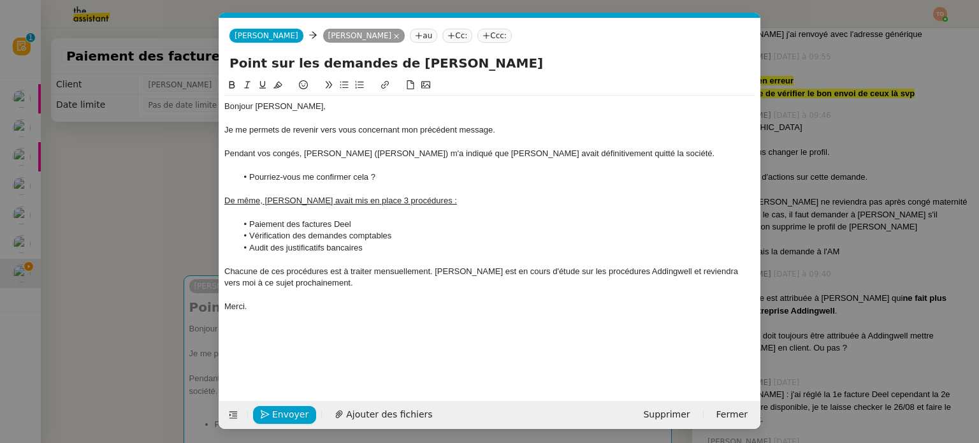
scroll to position [0, 41]
click at [413, 249] on li "Audit des justificatifs bancaires" at bounding box center [496, 247] width 519 height 11
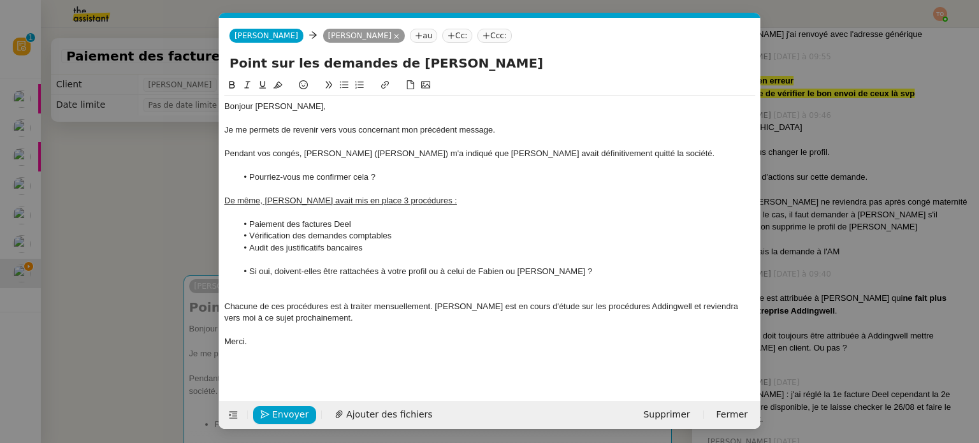
scroll to position [0, 0]
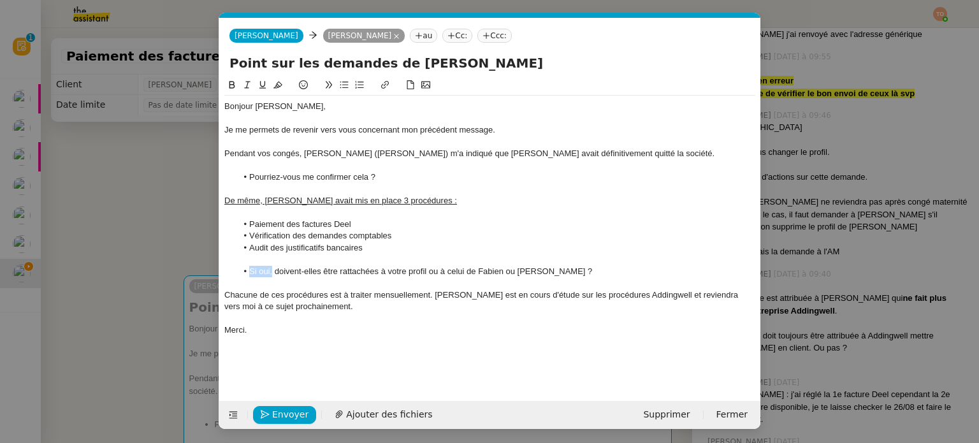
drag, startPoint x: 271, startPoint y: 275, endPoint x: 249, endPoint y: 273, distance: 23.0
click at [249, 273] on li "Si oui, doivent-elles être rattachées à votre profil ou à celui de Fabien ou [P…" at bounding box center [496, 271] width 519 height 11
click at [375, 267] on li "A qui ces procédures doivent-elles être rattachées à votre profil ou à celui de…" at bounding box center [496, 271] width 519 height 11
click at [254, 272] on li "A qui ces procédures doivent-elles maintenant être rattachées à votre profil ou…" at bounding box center [496, 271] width 519 height 11
click at [0, 0] on lt-div "Dans cette expression, la préposition « a » possède un accent grave. À Ignorer" at bounding box center [0, 0] width 0 height 0
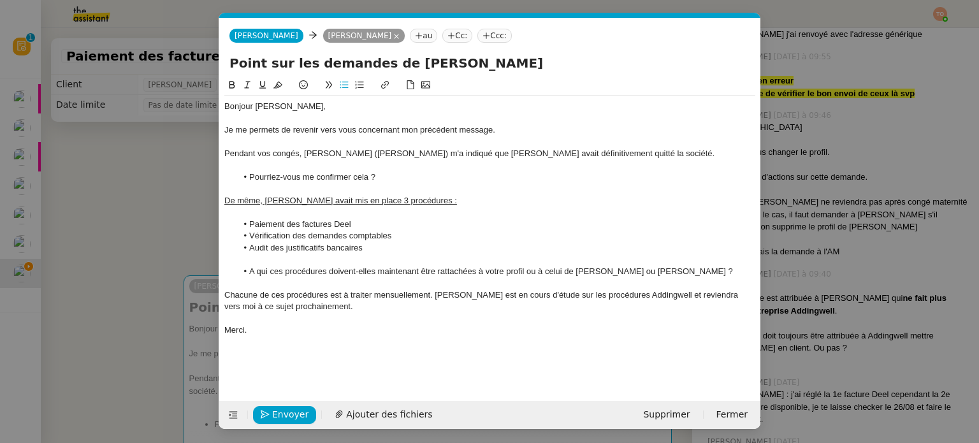
click at [0, 0] on lt-span "À" at bounding box center [0, 0] width 0 height 0
click at [475, 275] on li "À qui ces procédures doivent-elles maintenant être rattachées à votre profil ou…" at bounding box center [496, 271] width 519 height 11
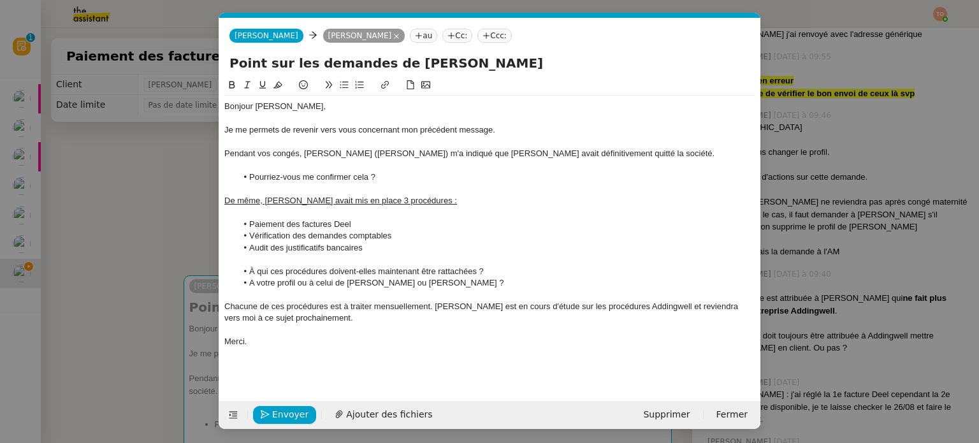
click at [343, 342] on div "Merci." at bounding box center [489, 341] width 531 height 11
click at [291, 408] on span "Envoyer" at bounding box center [290, 414] width 36 height 15
click at [291, 408] on span "Confirmer l'envoi" at bounding box center [310, 414] width 76 height 15
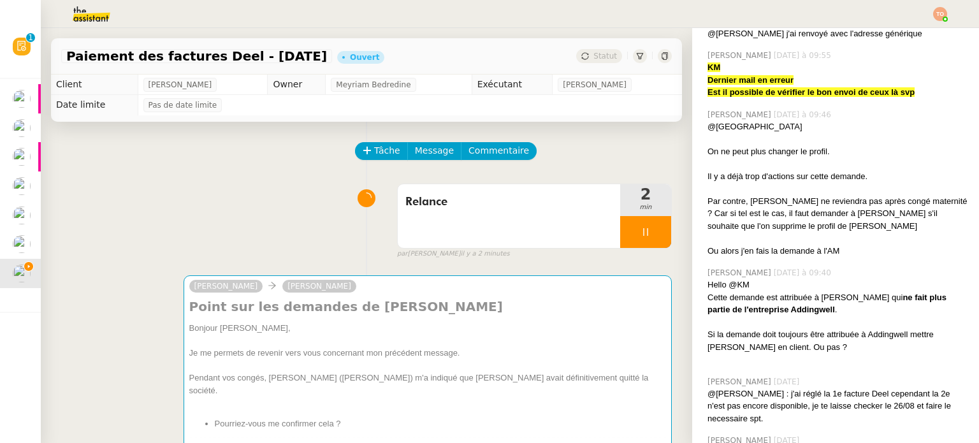
scroll to position [266, 0]
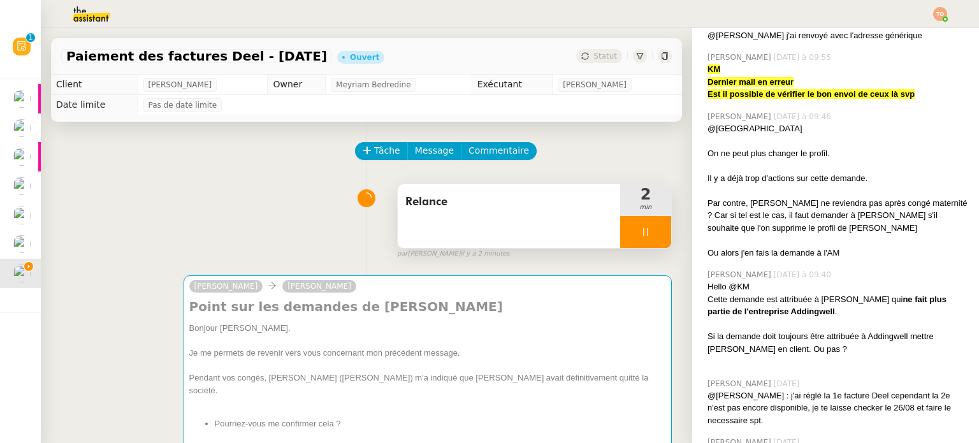
click at [635, 228] on div at bounding box center [645, 232] width 51 height 32
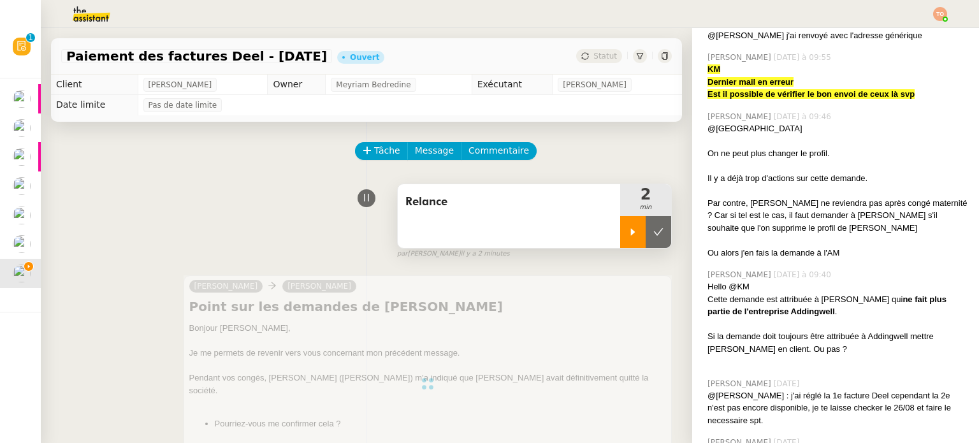
click at [646, 228] on button at bounding box center [658, 232] width 25 height 32
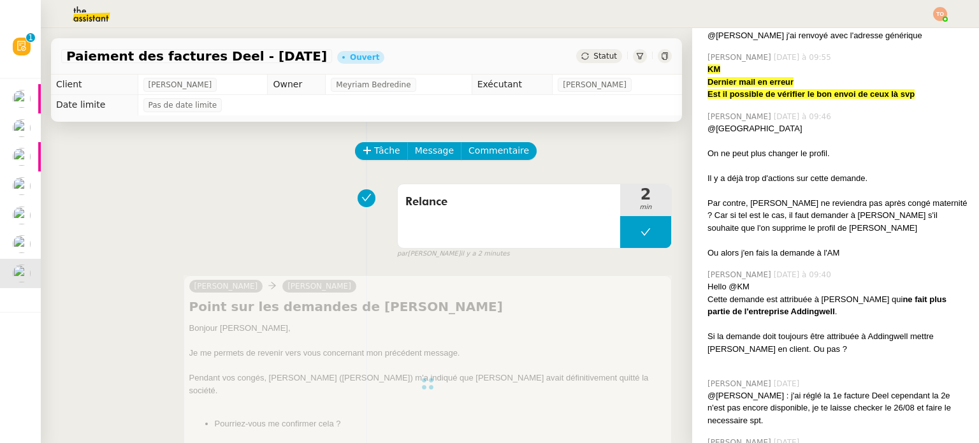
click at [593, 55] on span "Statut" at bounding box center [605, 56] width 24 height 9
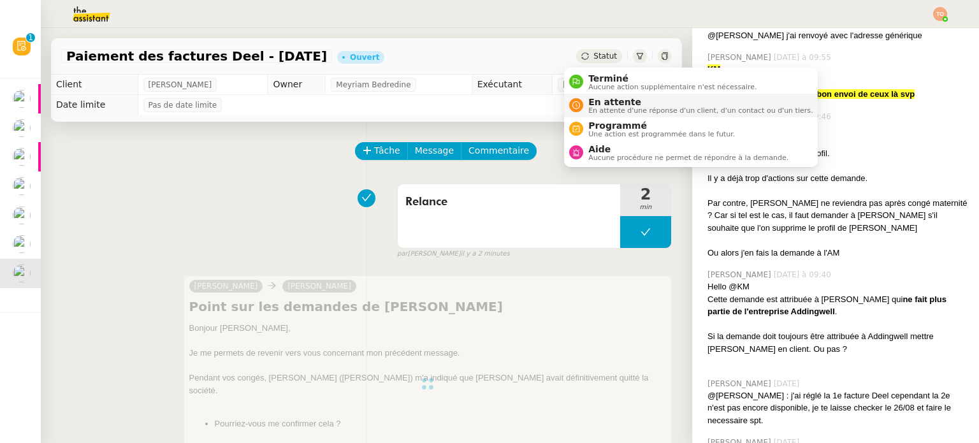
click at [602, 112] on span "En attente d'une réponse d'un client, d'un contact ou d'un tiers." at bounding box center [700, 110] width 224 height 7
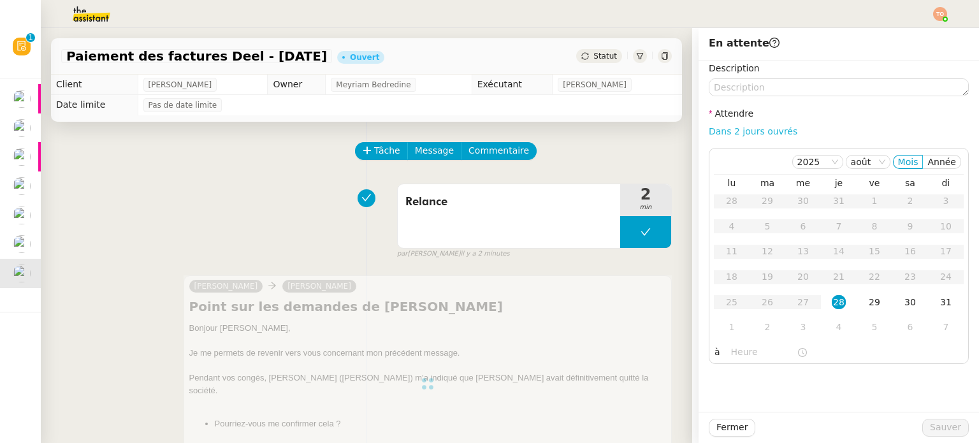
click at [714, 136] on link "Dans 2 jours ouvrés" at bounding box center [753, 131] width 89 height 10
type input "07:00"
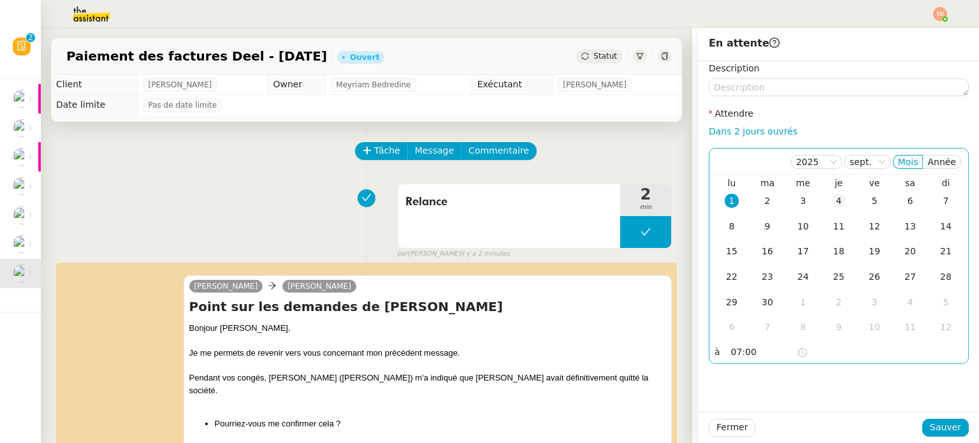
click at [836, 200] on td "4" at bounding box center [839, 201] width 36 height 25
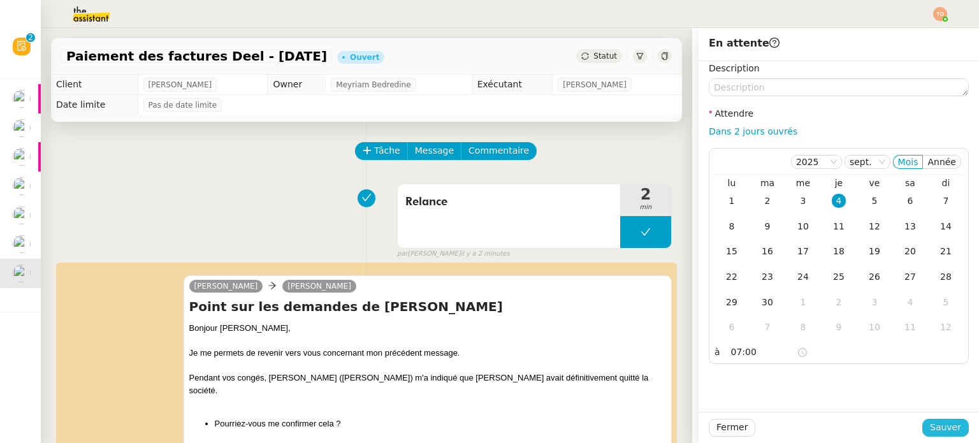
click at [946, 431] on span "Sauver" at bounding box center [945, 427] width 31 height 15
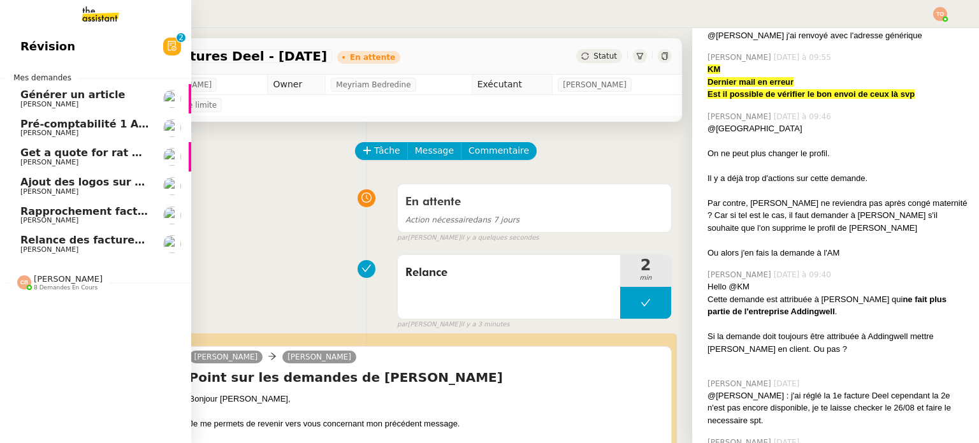
click at [90, 219] on span "[PERSON_NAME]" at bounding box center [84, 221] width 129 height 8
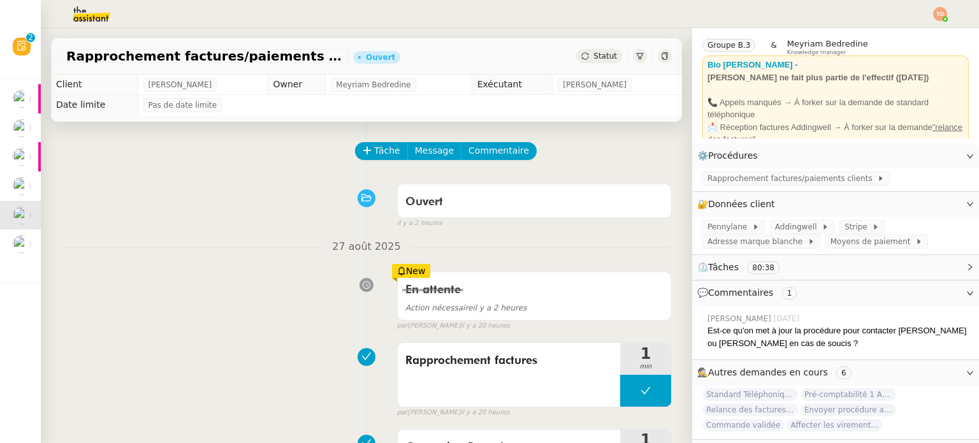
scroll to position [73, 0]
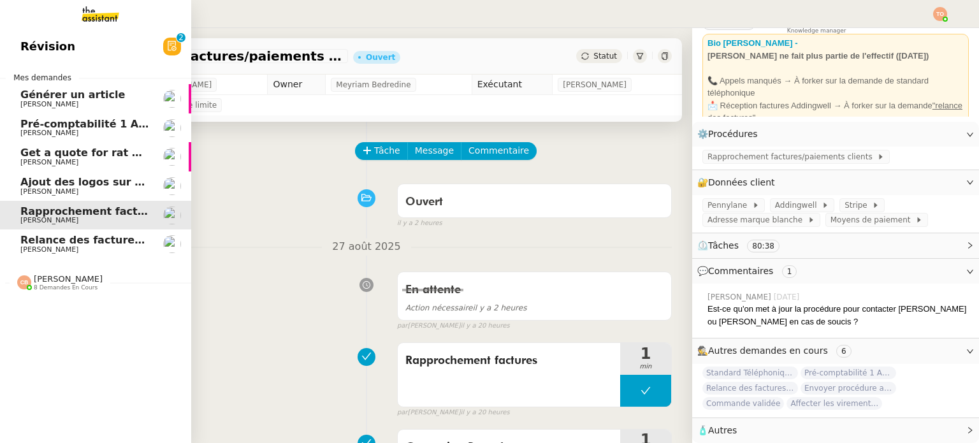
click at [62, 287] on span "8 demandes en cours" at bounding box center [66, 287] width 64 height 7
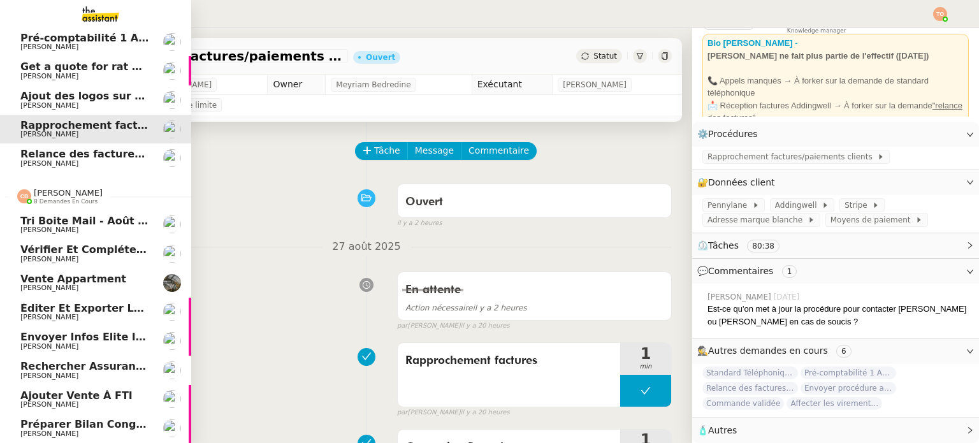
scroll to position [92, 0]
click at [107, 343] on span "[PERSON_NAME]" at bounding box center [84, 347] width 129 height 8
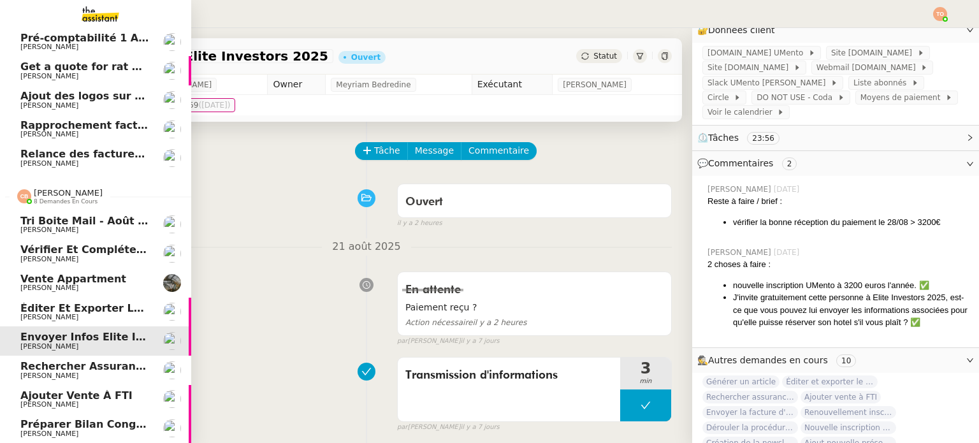
scroll to position [265, 0]
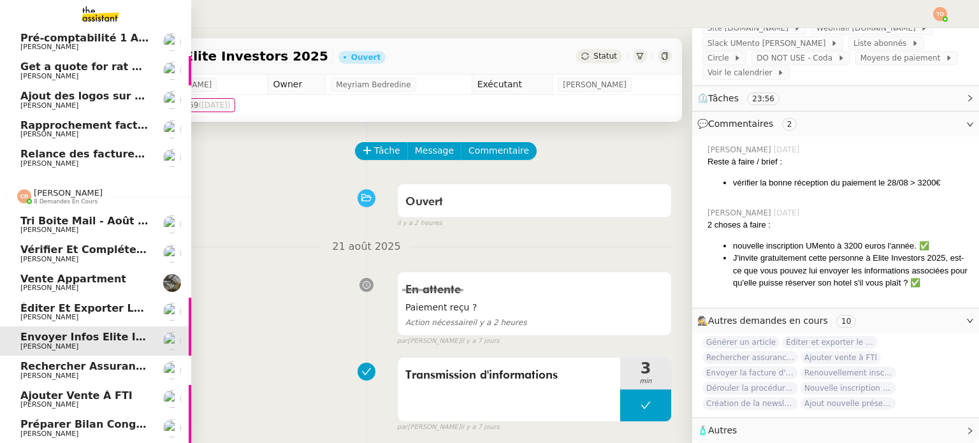
click at [126, 303] on span "Éditer et exporter le compte rendu Noota" at bounding box center [143, 308] width 246 height 12
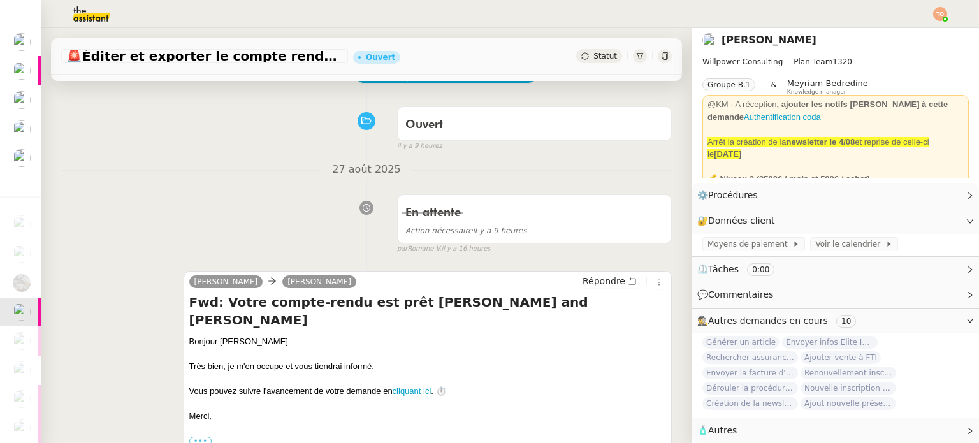
scroll to position [127, 0]
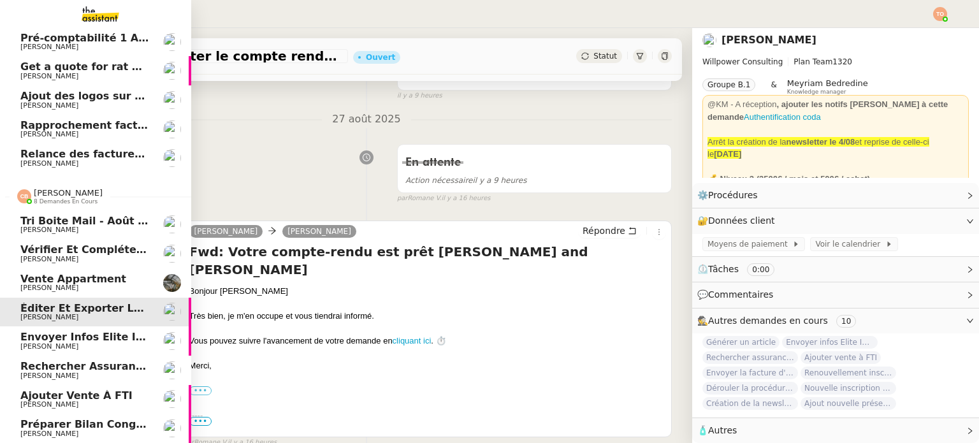
click at [39, 389] on span "Ajouter vente à FTI" at bounding box center [76, 395] width 112 height 12
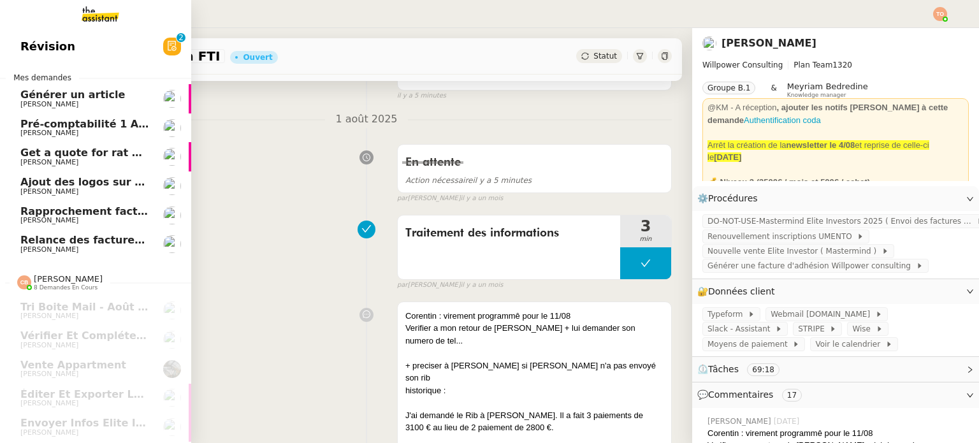
click at [107, 99] on span "Générer un article" at bounding box center [84, 94] width 129 height 11
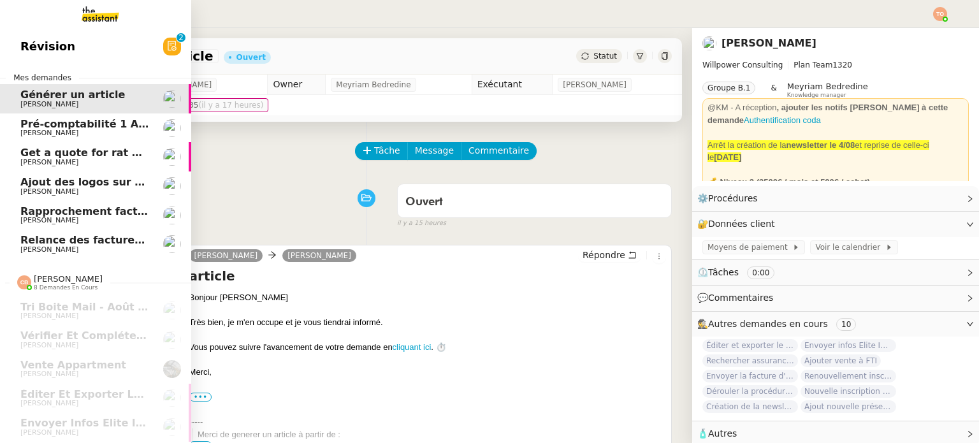
click at [26, 155] on span "Get a quote for rat protection" at bounding box center [105, 153] width 171 height 12
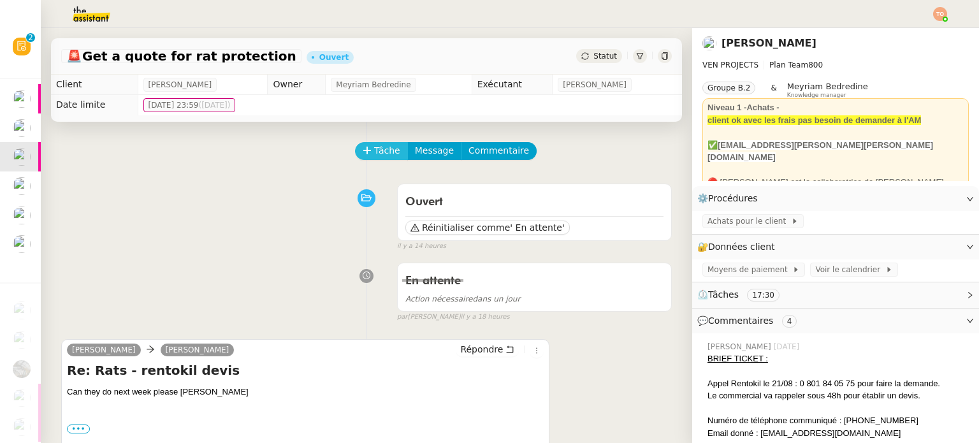
click at [380, 158] on span "Tâche" at bounding box center [387, 150] width 26 height 15
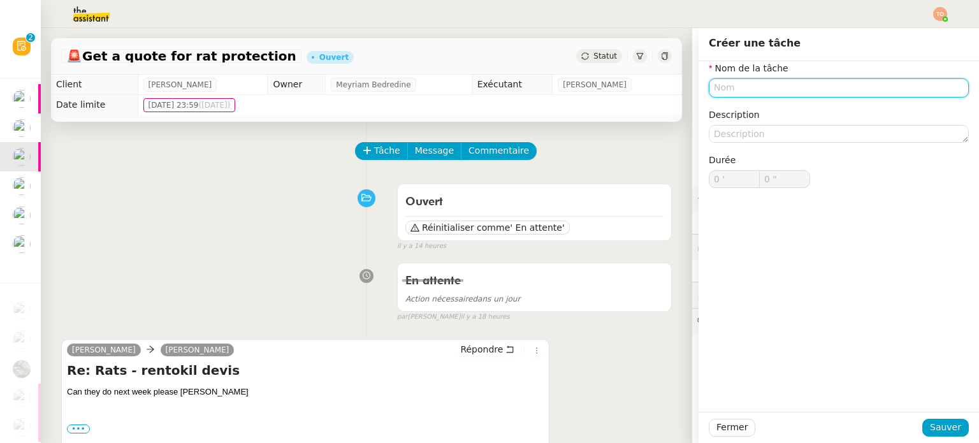
click at [789, 78] on input "text" at bounding box center [839, 87] width 260 height 18
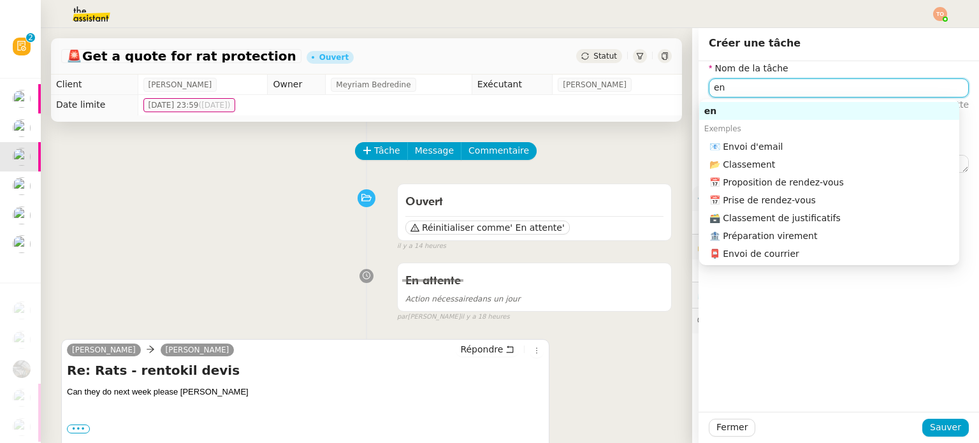
click at [780, 87] on input "en" at bounding box center [839, 87] width 260 height 18
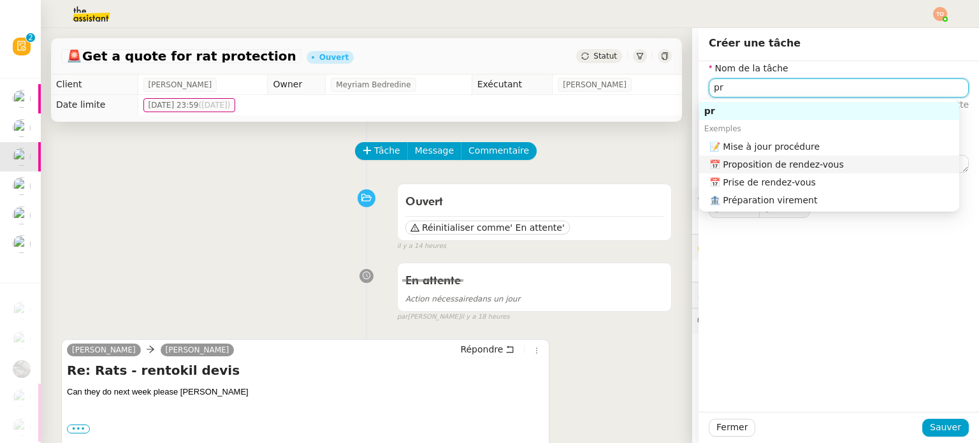
click at [789, 163] on div "📅 Proposition de rendez-vous" at bounding box center [831, 164] width 245 height 11
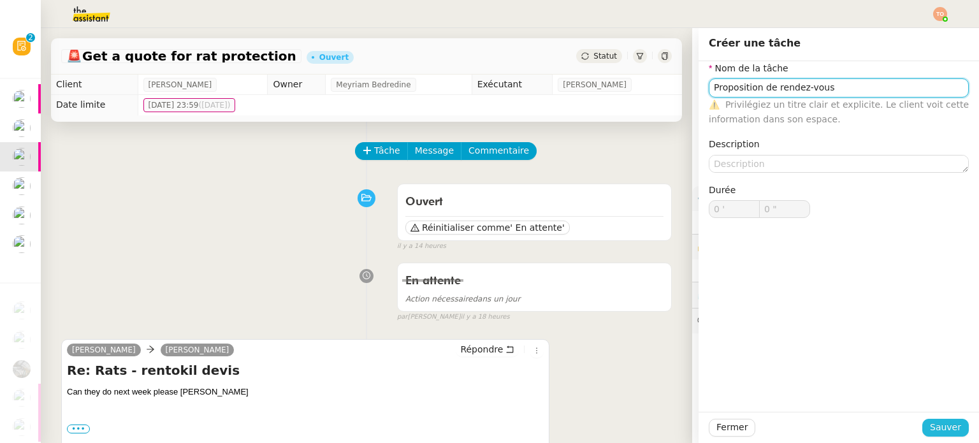
type input "Proposition de rendez-vous"
click at [924, 424] on button "Sauver" at bounding box center [945, 428] width 47 height 18
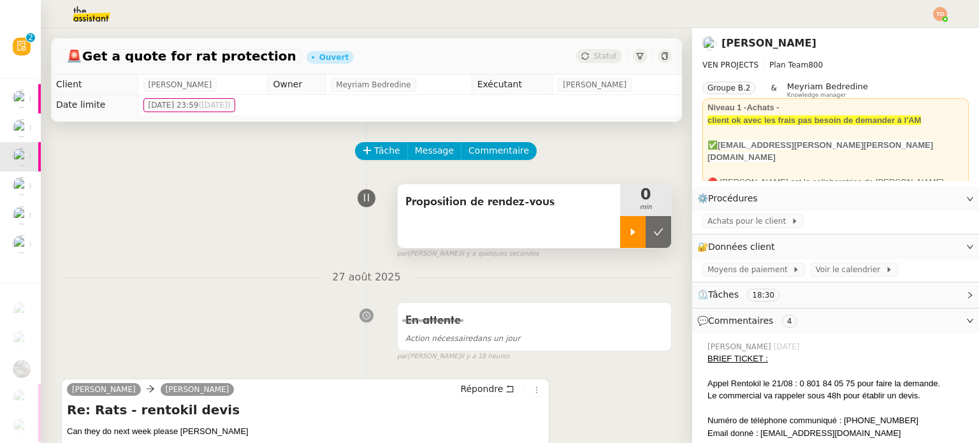
click at [620, 236] on div at bounding box center [632, 232] width 25 height 32
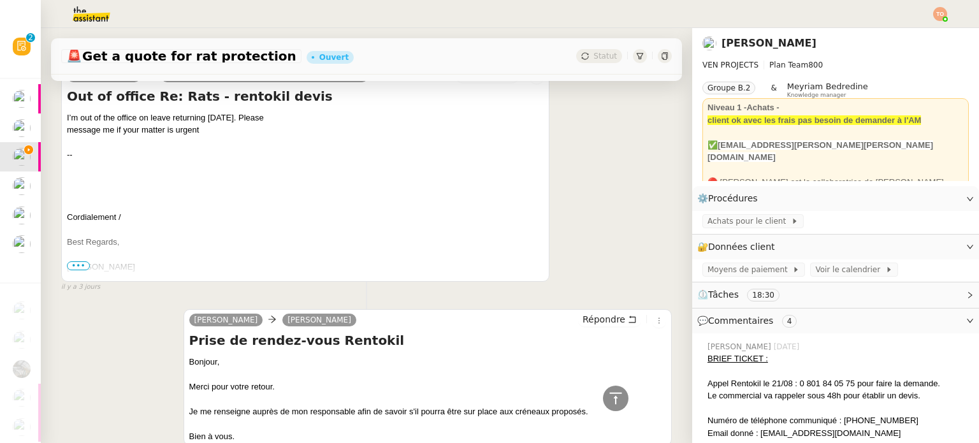
scroll to position [1083, 0]
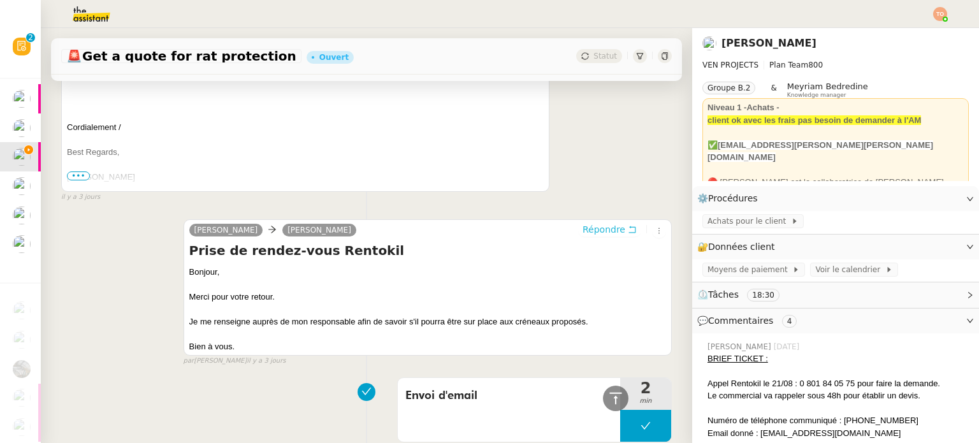
click at [584, 231] on span "Répondre" at bounding box center [603, 229] width 43 height 13
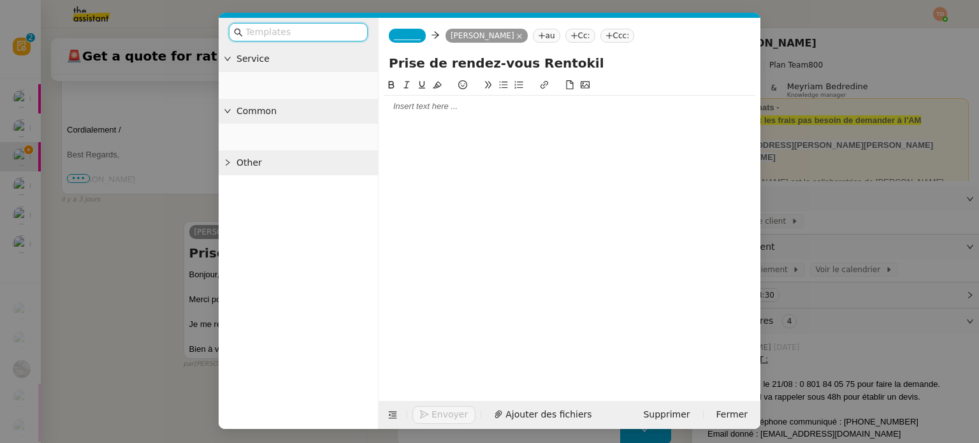
scroll to position [1183, 0]
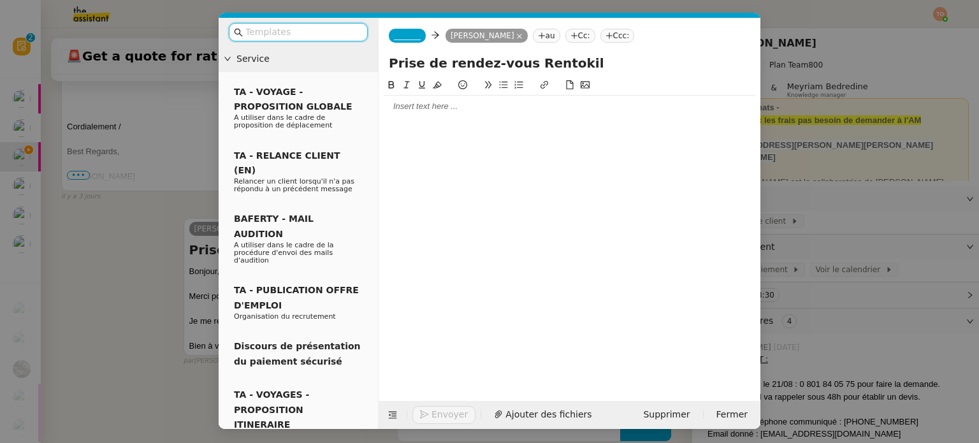
click at [407, 45] on div "_______ [PERSON_NAME] au Cc: Ccc:" at bounding box center [570, 36] width 382 height 36
click at [408, 40] on span "_______" at bounding box center [407, 35] width 27 height 9
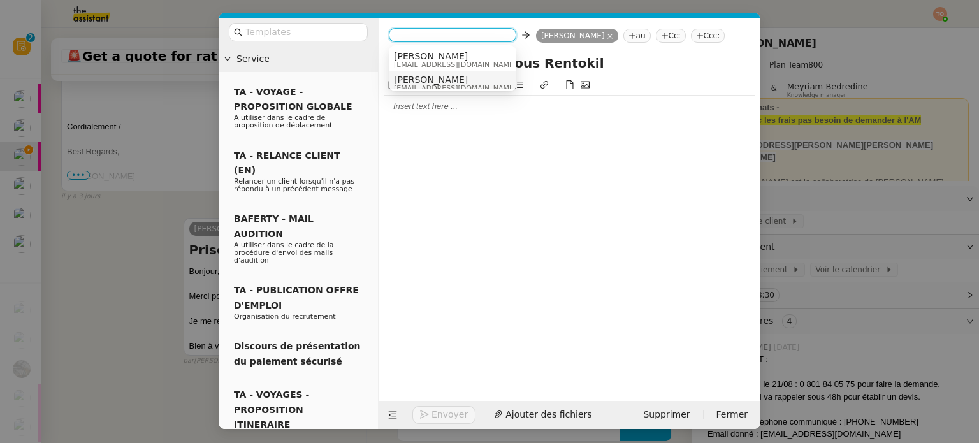
click at [437, 79] on span "[PERSON_NAME]" at bounding box center [455, 80] width 122 height 10
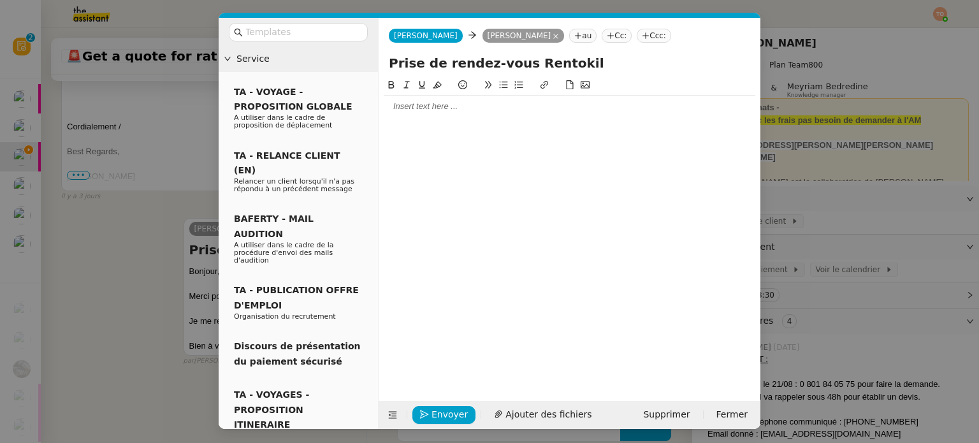
click at [442, 105] on div at bounding box center [570, 106] width 372 height 11
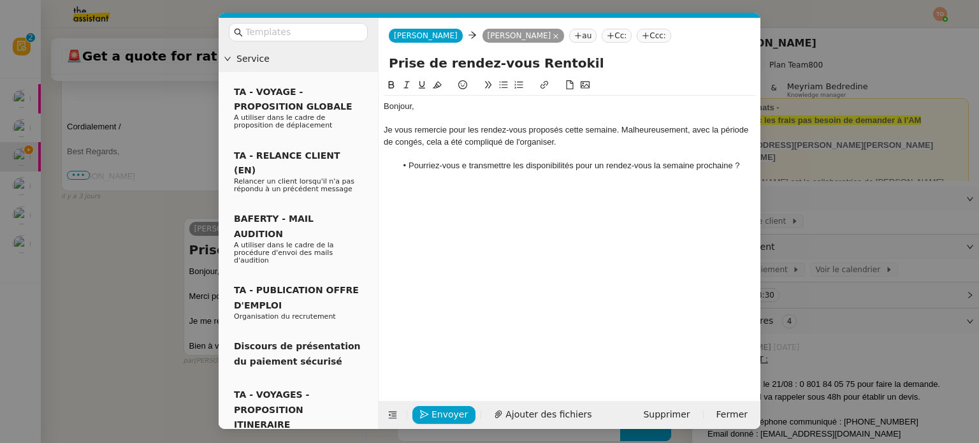
scroll to position [1299, 0]
click at [447, 140] on div "Je vous remercie pour les rendez-vous proposés cette semaine. Malheureusement, …" at bounding box center [570, 136] width 372 height 24
click at [409, 187] on div "COrdialement," at bounding box center [570, 189] width 372 height 11
click at [0, 0] on lt-span "Cordialement" at bounding box center [0, 0] width 0 height 0
click at [453, 414] on span "Envoyer" at bounding box center [449, 414] width 36 height 15
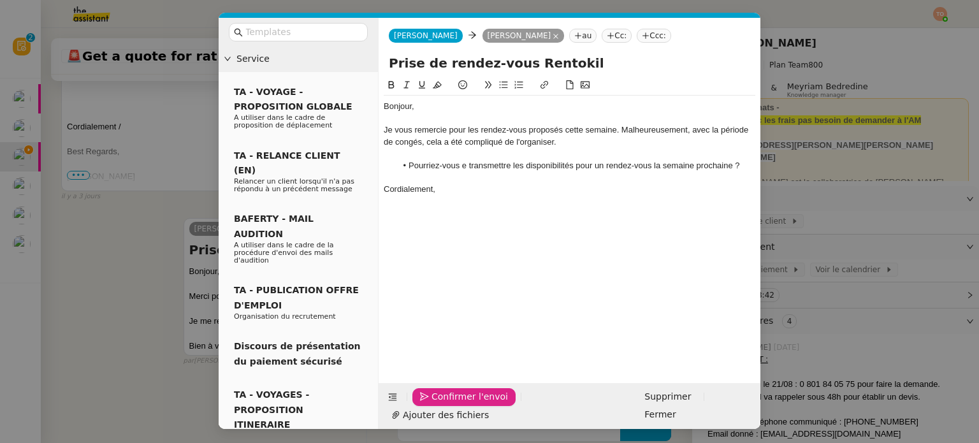
click at [459, 404] on span "Confirmer l'envoi" at bounding box center [469, 396] width 76 height 15
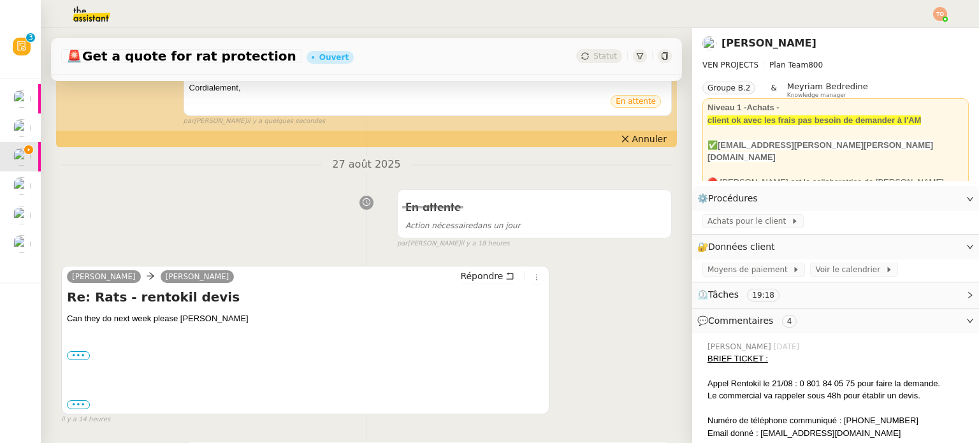
scroll to position [382, 0]
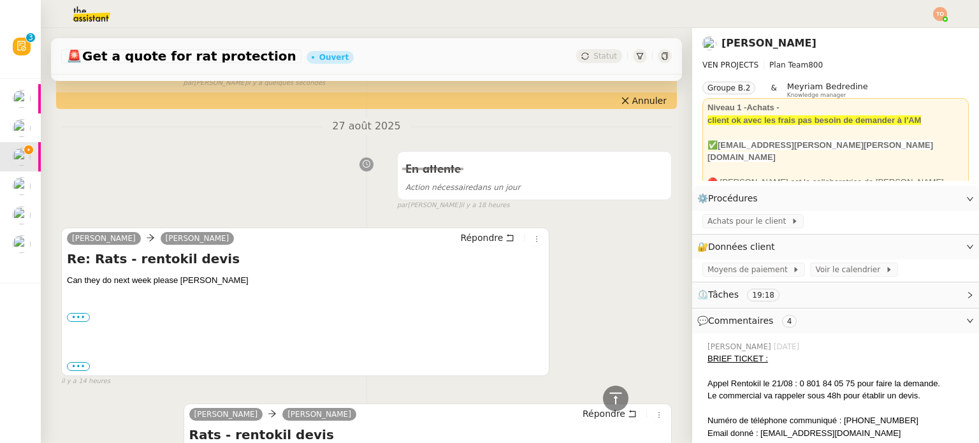
click at [484, 231] on div "[PERSON_NAME] [PERSON_NAME] Re: Rats - rentokil devis Can they do next week ple…" at bounding box center [305, 302] width 488 height 148
click at [479, 244] on span "Répondre" at bounding box center [481, 237] width 43 height 13
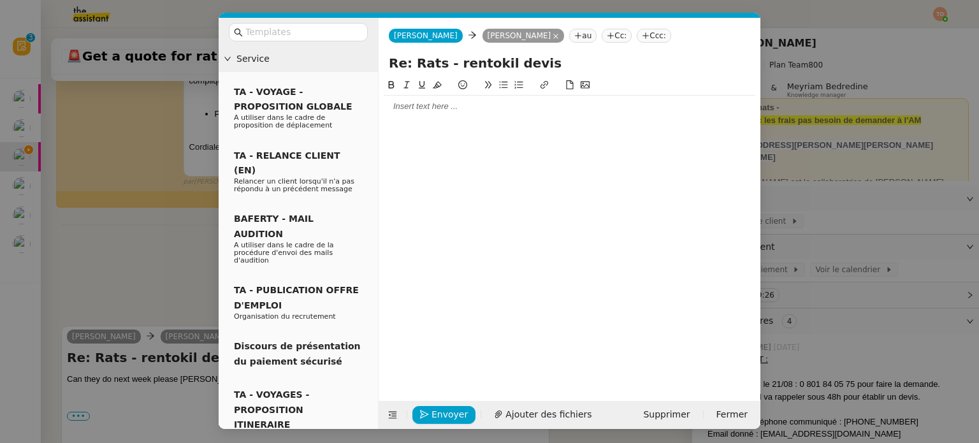
scroll to position [481, 0]
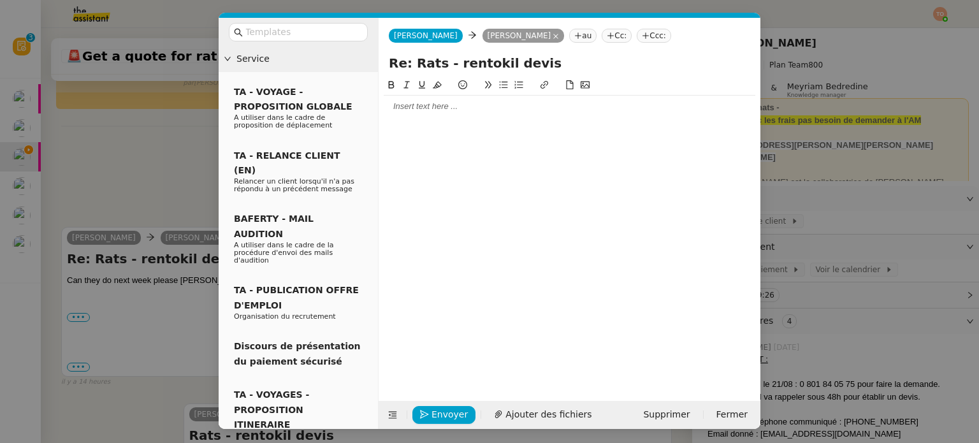
click at [445, 110] on div at bounding box center [570, 106] width 372 height 11
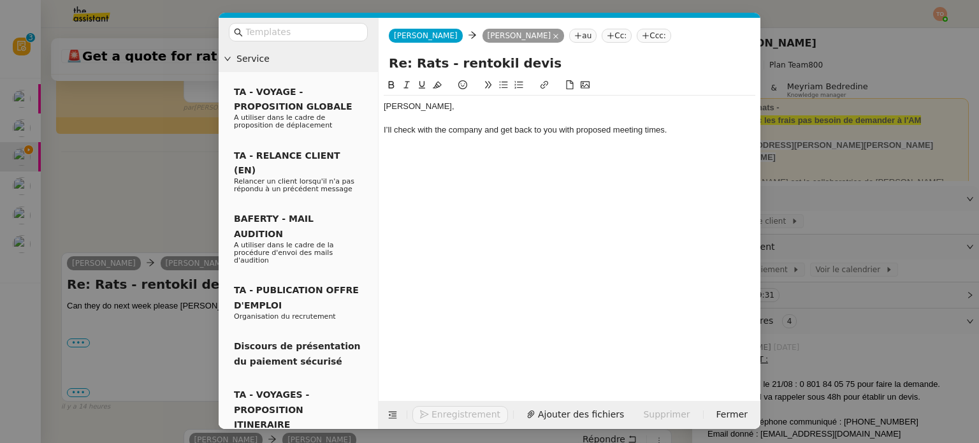
scroll to position [543, 0]
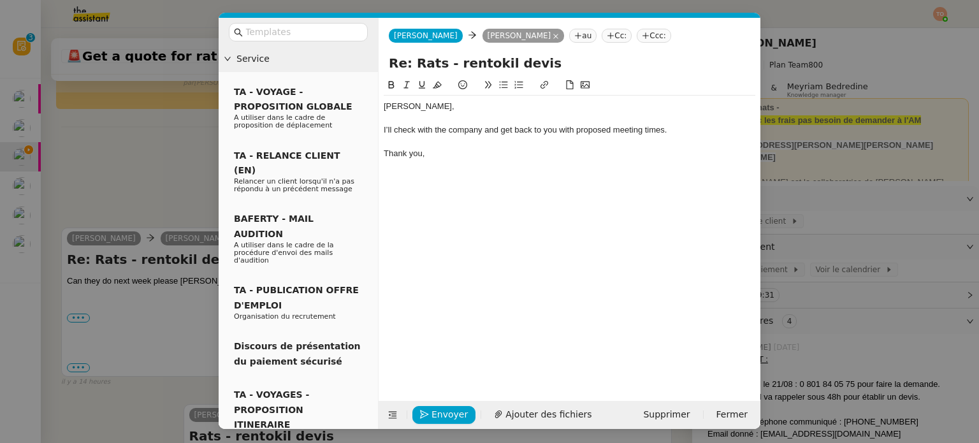
click at [635, 131] on div "I’ll check with the company and get back to you with proposed meeting times." at bounding box center [570, 129] width 372 height 11
click at [423, 408] on button "Envoyer" at bounding box center [443, 415] width 63 height 18
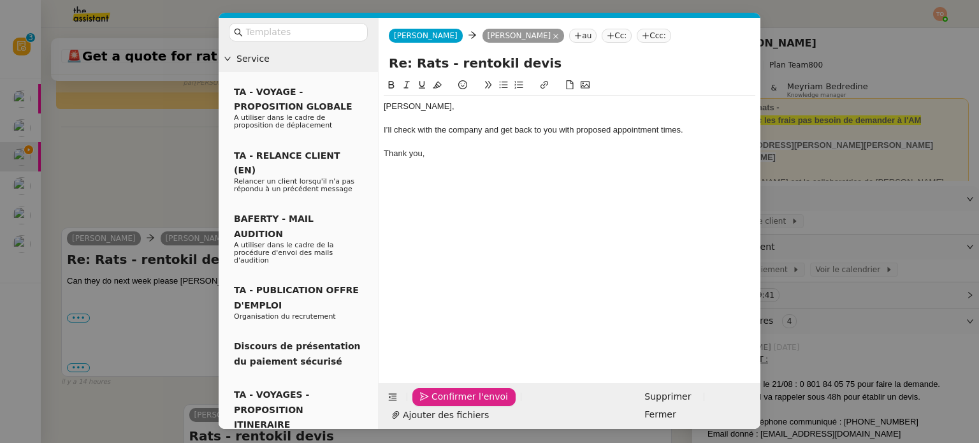
click at [423, 406] on button "Confirmer l'envoi" at bounding box center [463, 397] width 103 height 18
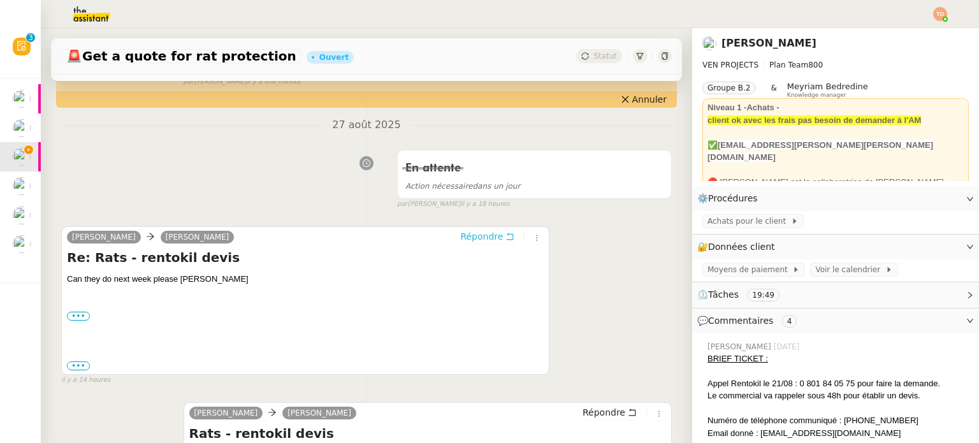
scroll to position [0, 0]
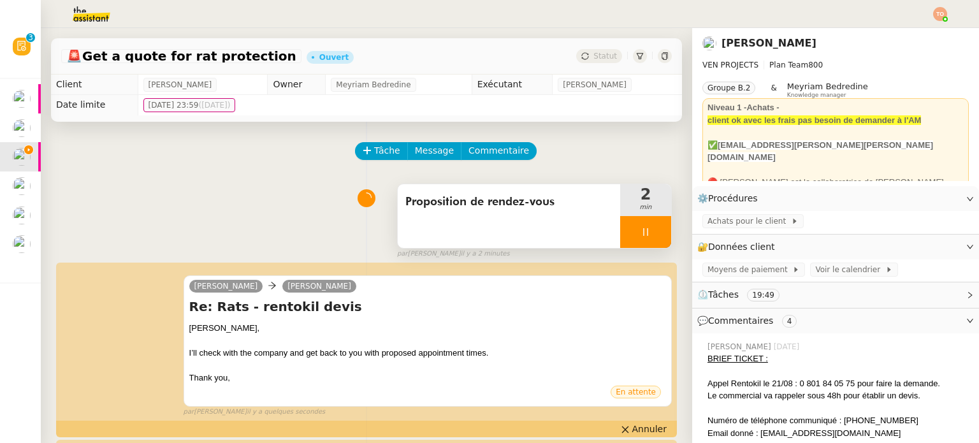
click at [649, 236] on div at bounding box center [645, 232] width 51 height 32
click at [647, 236] on button at bounding box center [658, 232] width 25 height 32
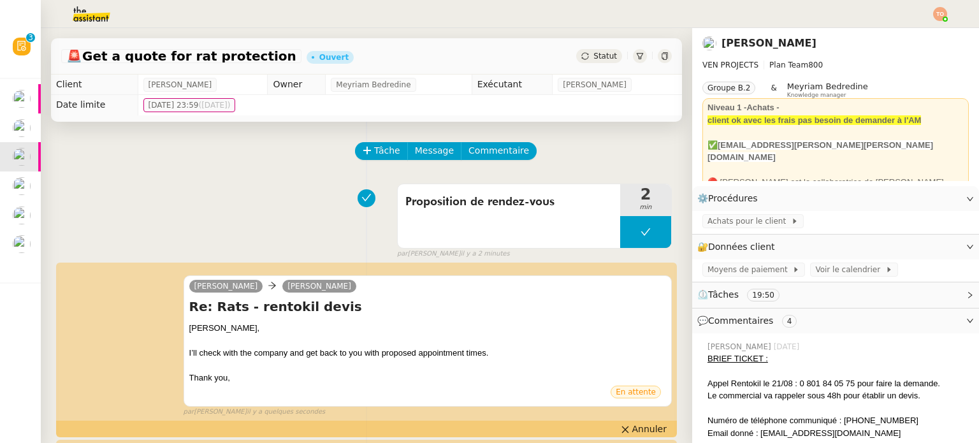
click at [593, 52] on span "Statut" at bounding box center [605, 56] width 24 height 9
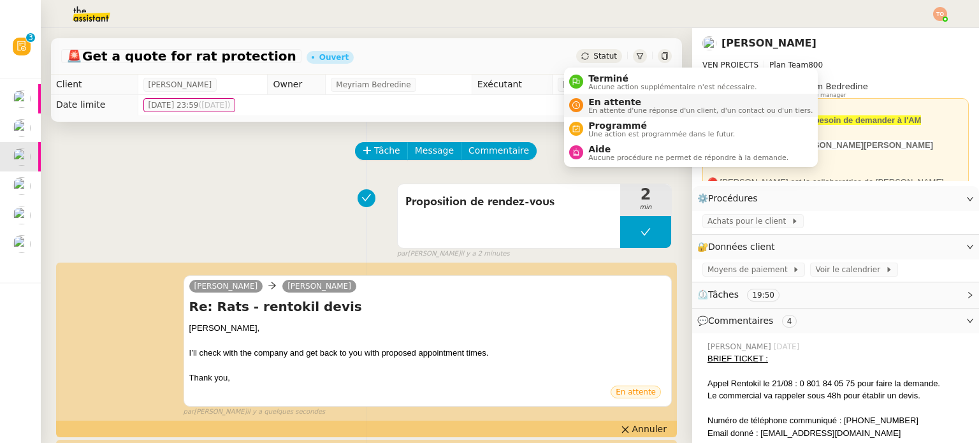
click at [602, 107] on span "En attente d'une réponse d'un client, d'un contact ou d'un tiers." at bounding box center [700, 110] width 224 height 7
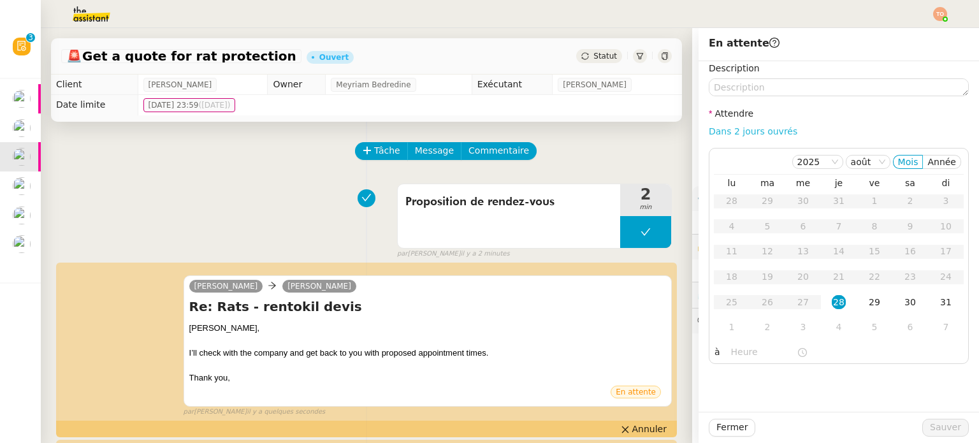
click at [726, 128] on link "Dans 2 jours ouvrés" at bounding box center [753, 131] width 89 height 10
type input "07:00"
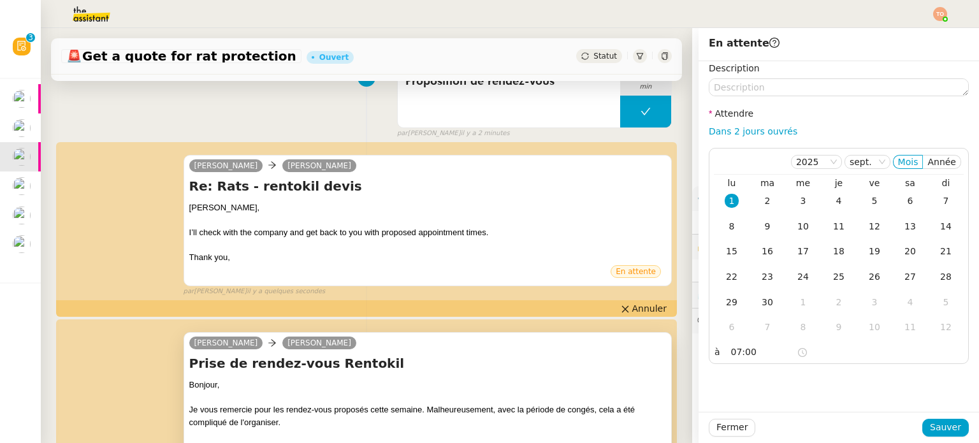
scroll to position [255, 0]
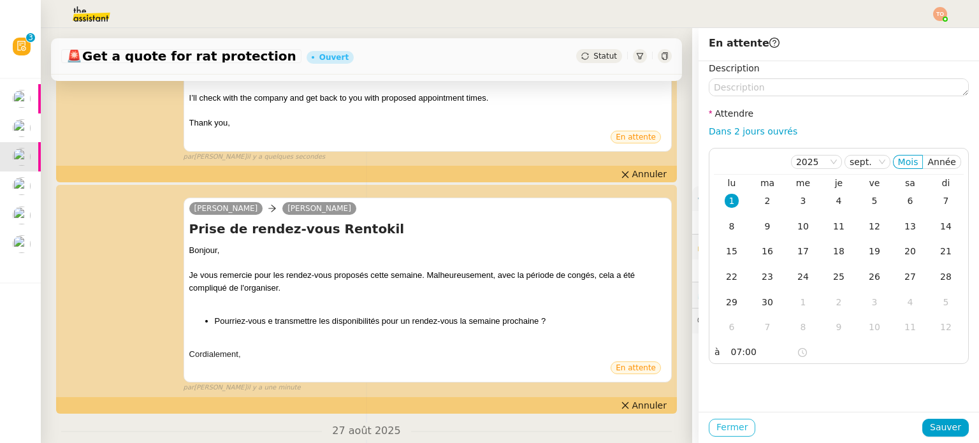
click at [722, 425] on span "Fermer" at bounding box center [731, 427] width 31 height 15
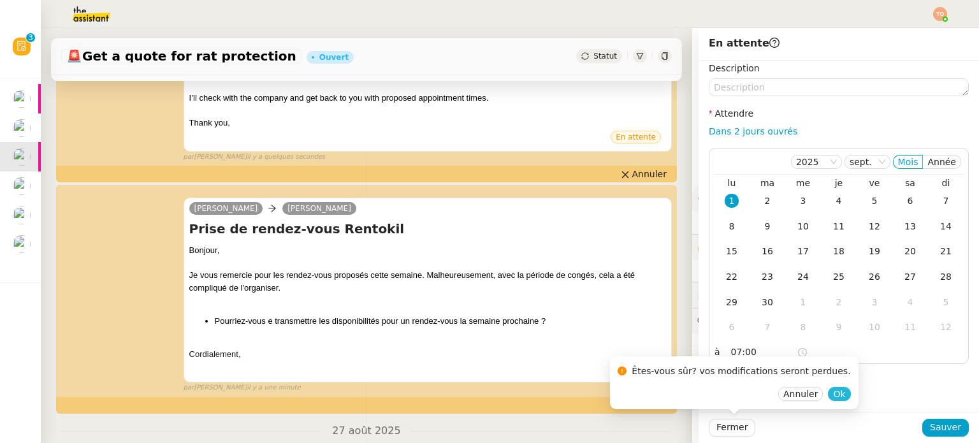
click at [828, 393] on button "Ok" at bounding box center [839, 394] width 22 height 14
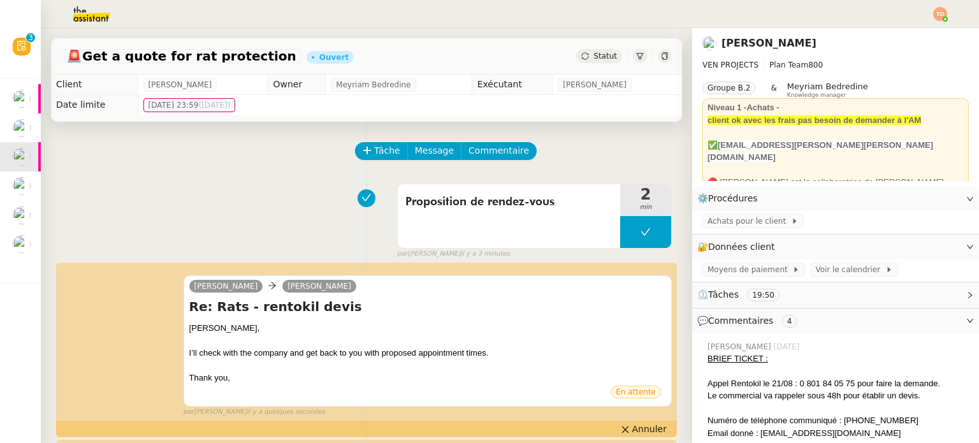
click at [605, 50] on div "Statut" at bounding box center [624, 56] width 96 height 14
click at [593, 55] on span "Statut" at bounding box center [605, 56] width 24 height 9
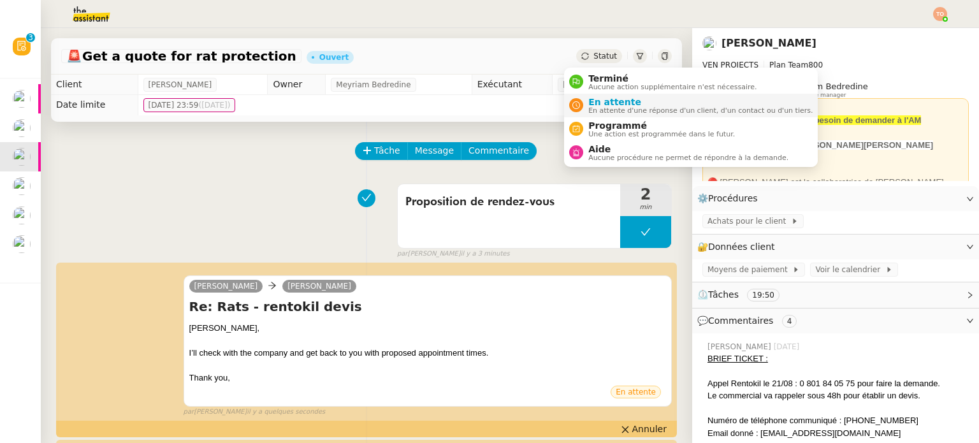
click at [616, 113] on span "En attente d'une réponse d'un client, d'un contact ou d'un tiers." at bounding box center [700, 110] width 224 height 7
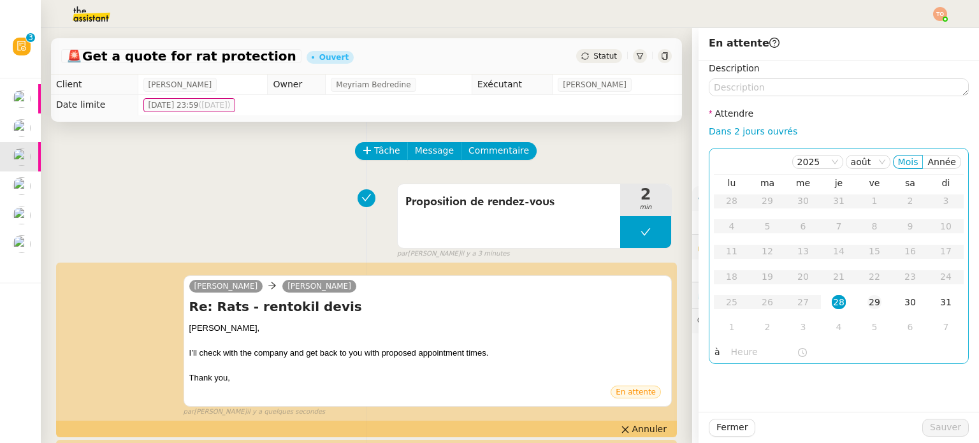
click at [866, 295] on td "29" at bounding box center [875, 302] width 36 height 25
click at [755, 354] on input "text" at bounding box center [764, 352] width 66 height 15
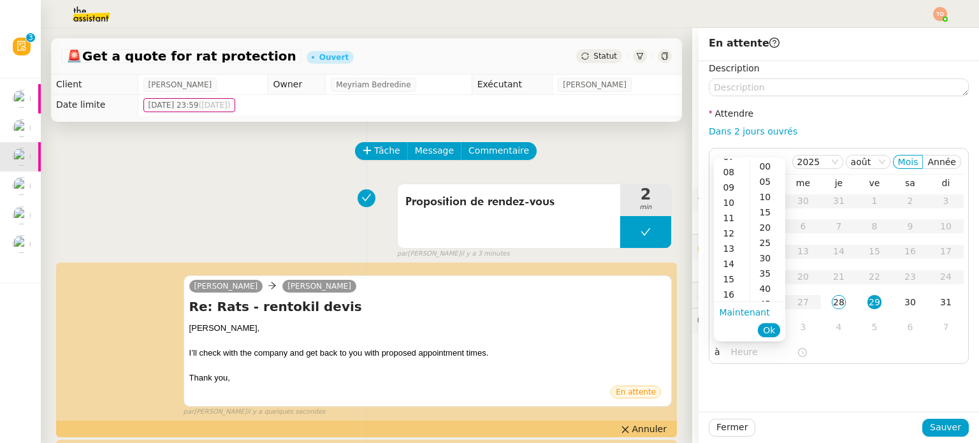
scroll to position [127, 0]
click at [732, 257] on div "14" at bounding box center [732, 252] width 36 height 15
type input "14:08"
click at [765, 328] on span "Ok" at bounding box center [769, 330] width 12 height 13
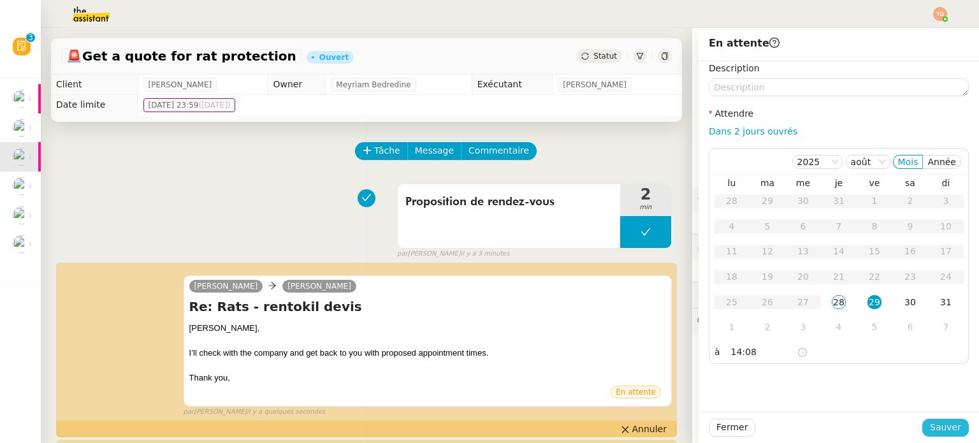
click at [930, 424] on span "Sauver" at bounding box center [945, 427] width 31 height 15
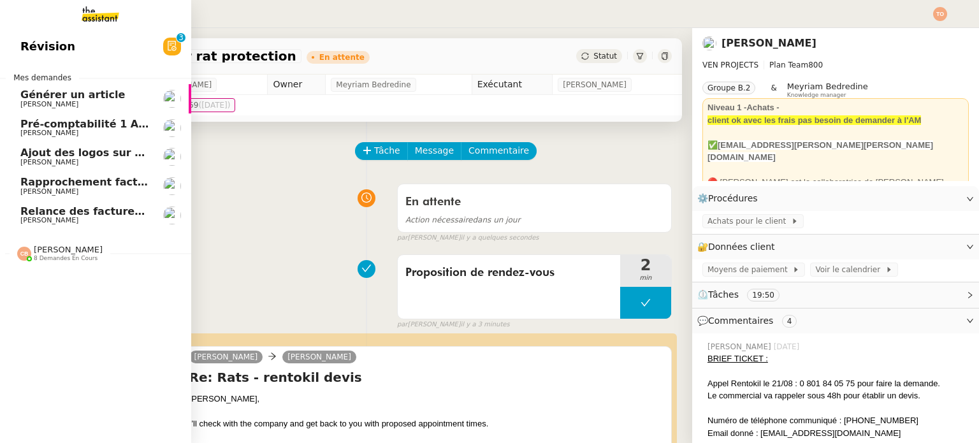
click at [40, 215] on span "Relance des factures- août 2025" at bounding box center [113, 211] width 186 height 12
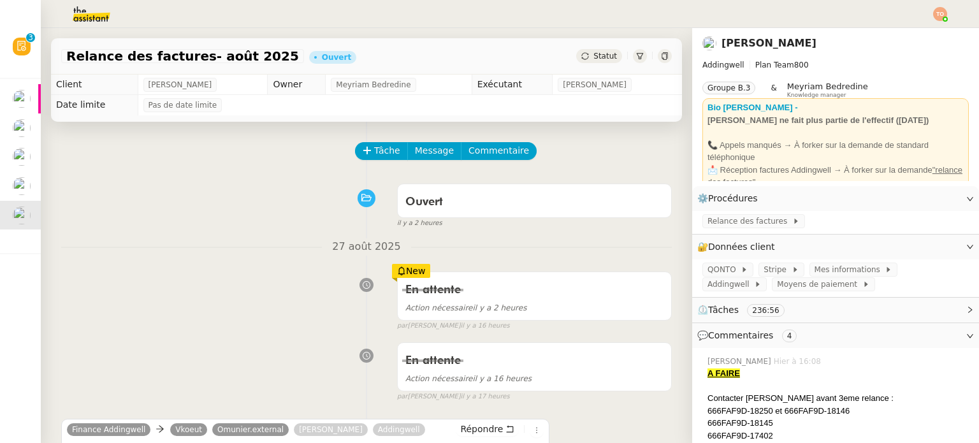
scroll to position [127, 0]
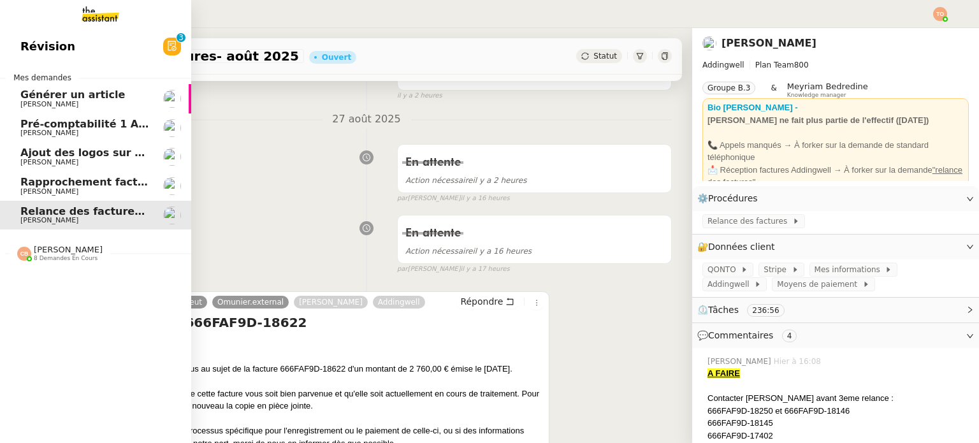
click at [82, 187] on span "Rapprochement factures/paiements clients - 1 août 2025" at bounding box center [184, 182] width 328 height 12
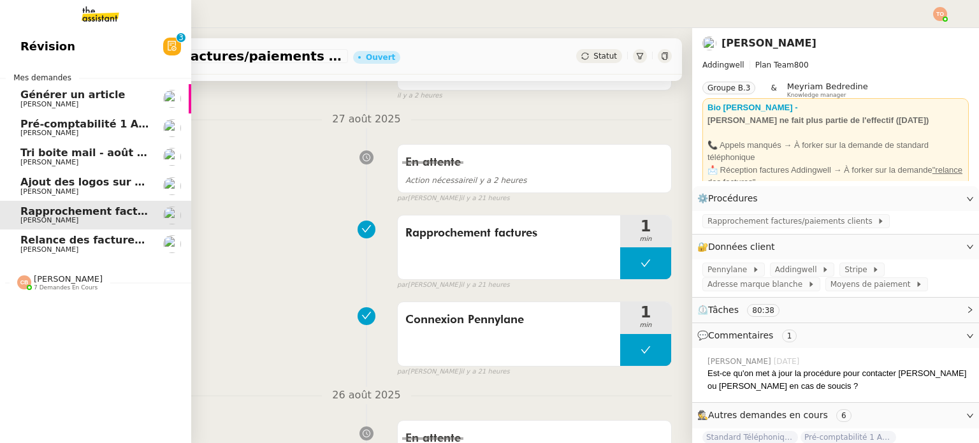
click at [94, 170] on link "Tri boite mail - [DATE] [PERSON_NAME]" at bounding box center [95, 156] width 191 height 29
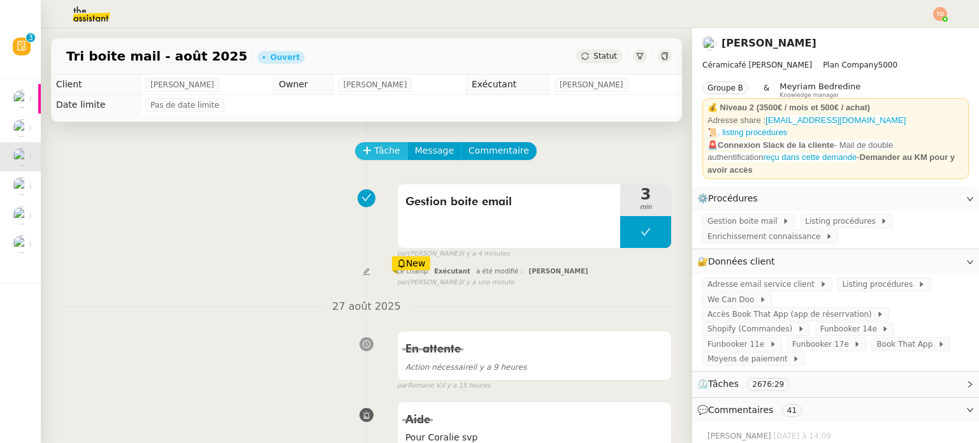
click at [374, 150] on span "Tâche" at bounding box center [387, 150] width 26 height 15
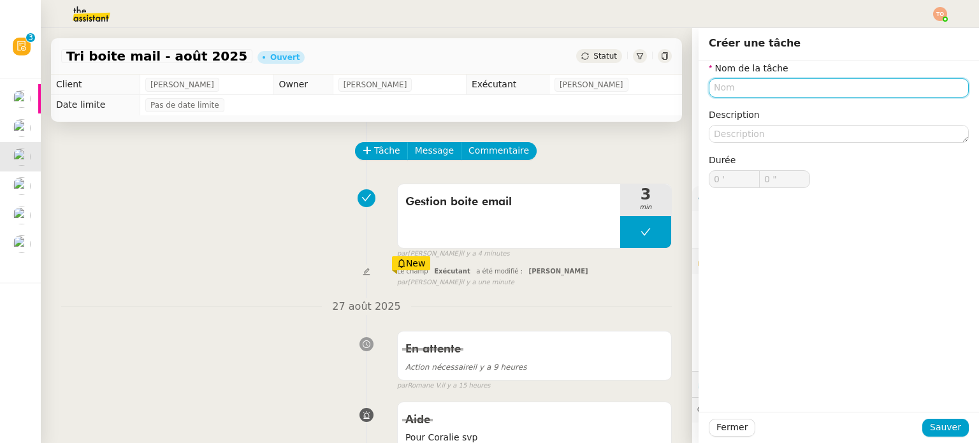
click at [762, 92] on input "text" at bounding box center [839, 87] width 260 height 18
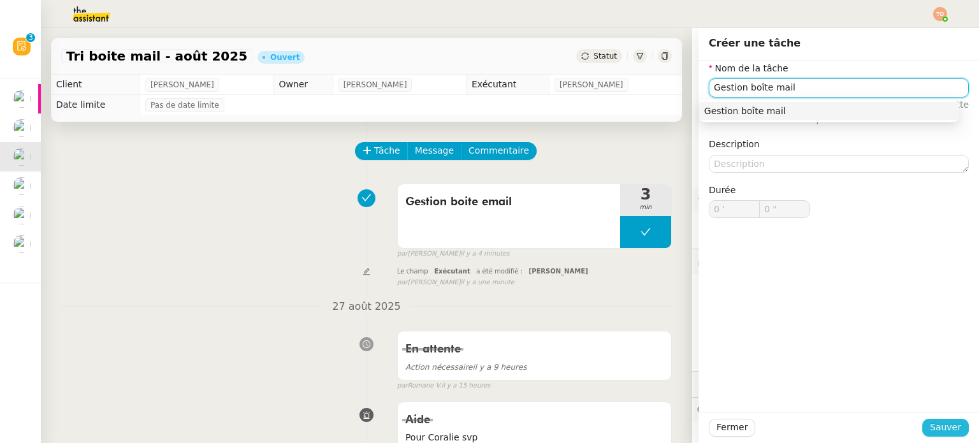
type input "Gestion boîte mail"
click at [930, 426] on span "Sauver" at bounding box center [945, 427] width 31 height 15
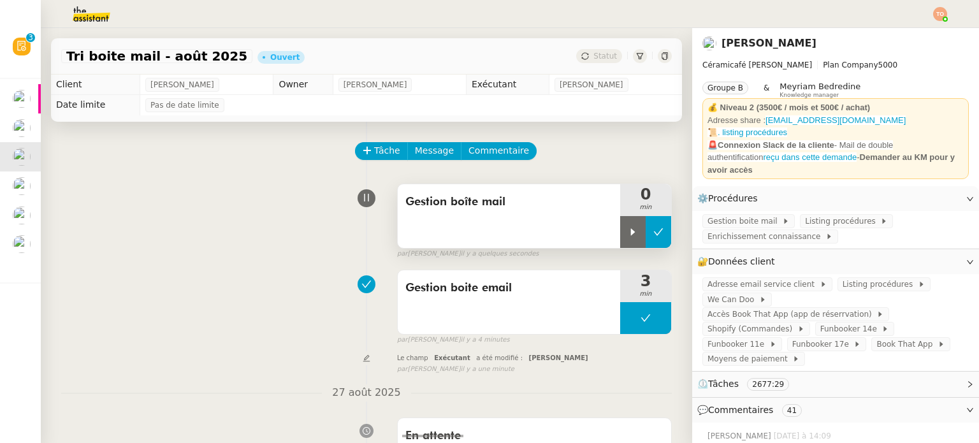
click at [646, 236] on button at bounding box center [658, 232] width 25 height 32
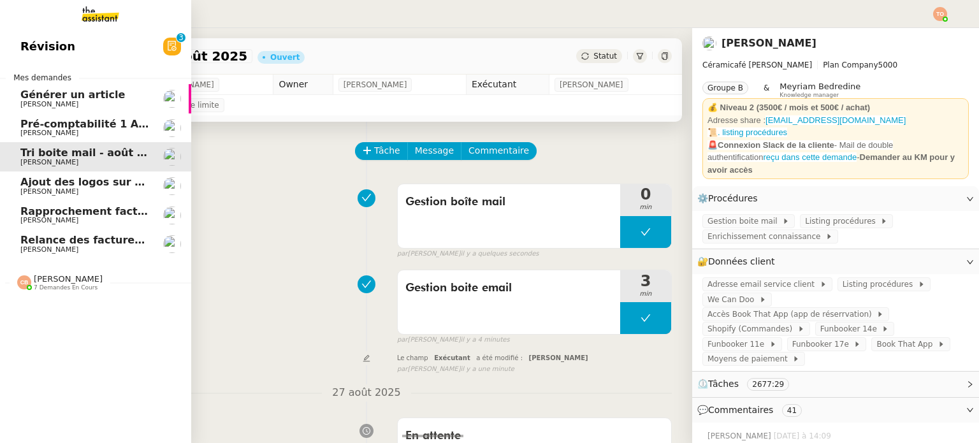
click at [71, 212] on span "Rapprochement factures/paiements clients - 1 août 2025" at bounding box center [184, 211] width 328 height 12
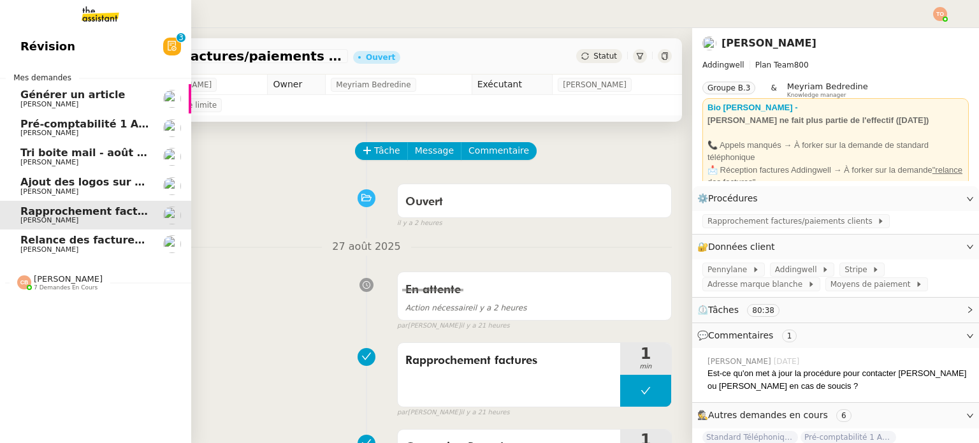
click at [87, 164] on span "[PERSON_NAME]" at bounding box center [84, 163] width 129 height 8
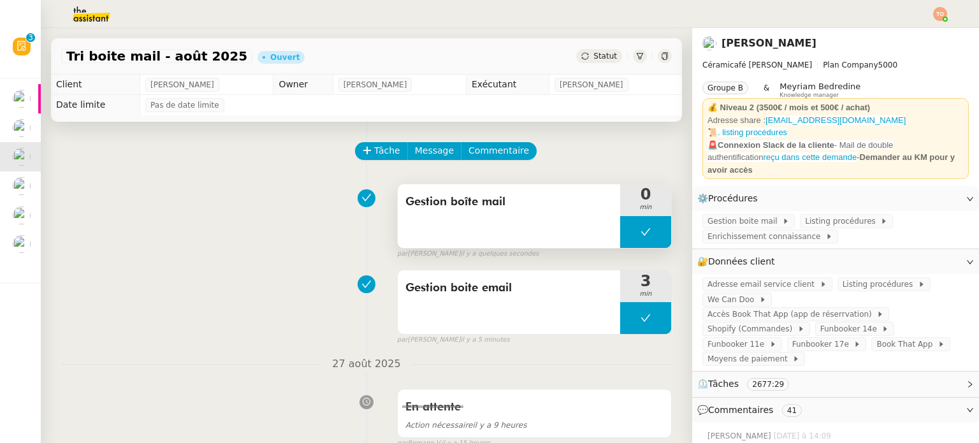
click at [620, 234] on button at bounding box center [645, 232] width 51 height 32
click at [631, 234] on icon at bounding box center [633, 231] width 4 height 7
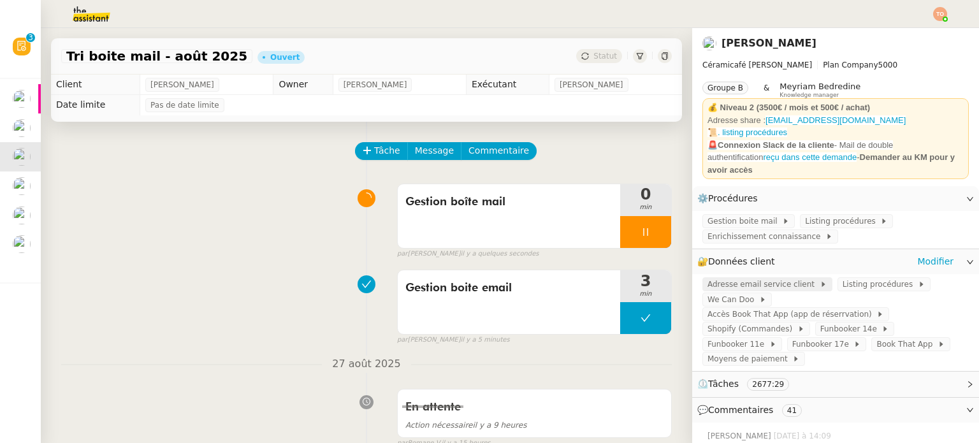
click at [744, 281] on span "Adresse email service client" at bounding box center [763, 284] width 112 height 13
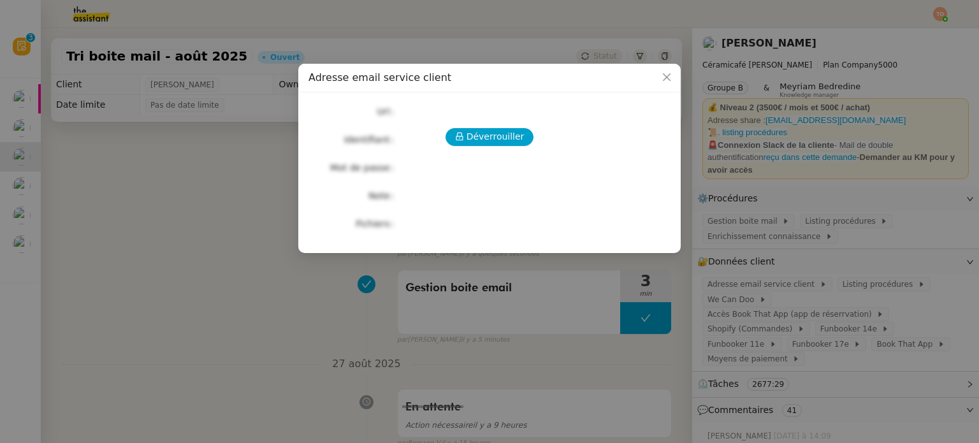
click at [505, 127] on div "Déverrouiller Url Identifiant Mot de passe Note Fichiers Upload" at bounding box center [489, 168] width 362 height 130
click at [502, 128] on button "Déverrouiller" at bounding box center [489, 137] width 89 height 18
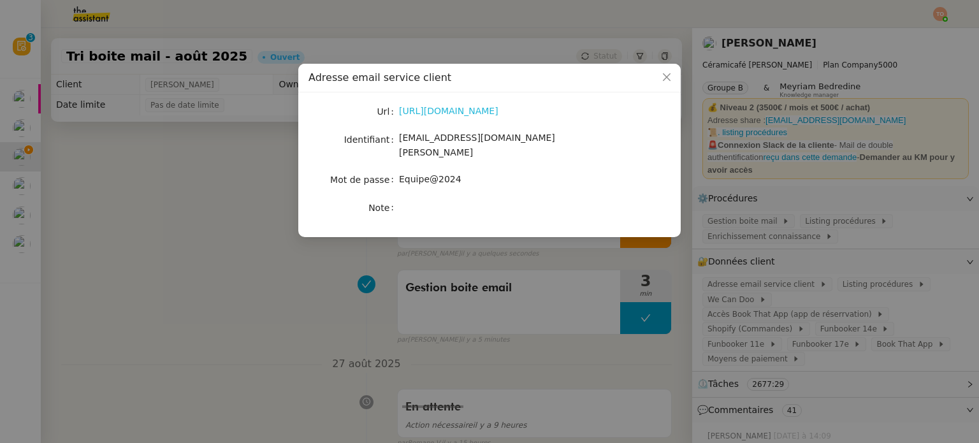
click at [495, 113] on link "[URL][DOMAIN_NAME]" at bounding box center [448, 111] width 99 height 10
click at [498, 113] on link "[URL][DOMAIN_NAME]" at bounding box center [448, 111] width 99 height 10
click at [484, 137] on span "[EMAIL_ADDRESS][DOMAIN_NAME][PERSON_NAME]" at bounding box center [477, 145] width 156 height 25
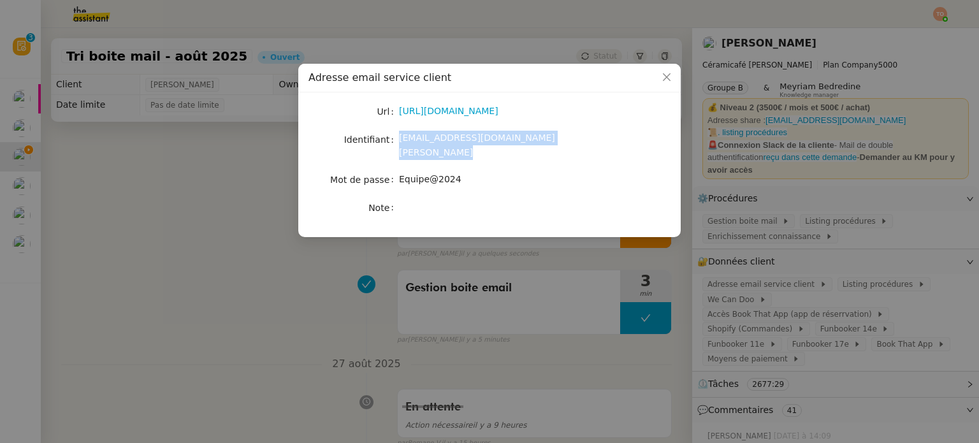
copy span "[EMAIL_ADDRESS][DOMAIN_NAME][PERSON_NAME]"
click at [439, 174] on span "Equipe@2024" at bounding box center [430, 179] width 62 height 10
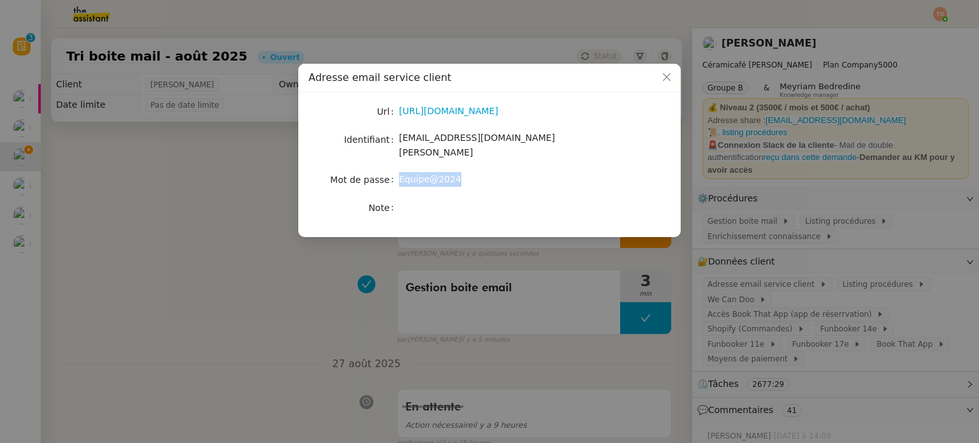
click at [439, 174] on span "Equipe@2024" at bounding box center [430, 179] width 62 height 10
copy span "Equipe@2024"
click at [664, 80] on icon "Close" at bounding box center [666, 77] width 10 height 10
